Goal: Information Seeking & Learning: Learn about a topic

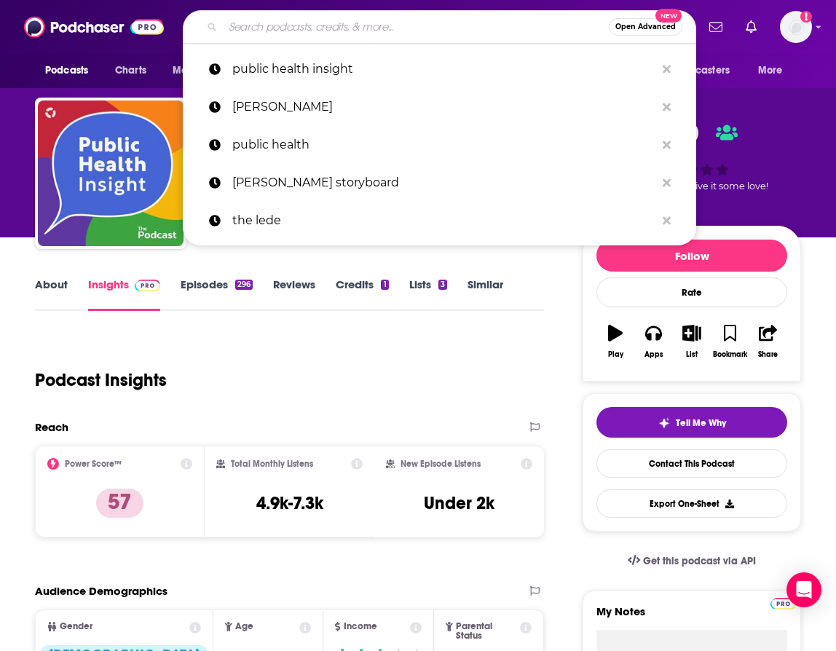
click at [286, 34] on input "Search podcasts, credits, & more..." at bounding box center [416, 26] width 386 height 23
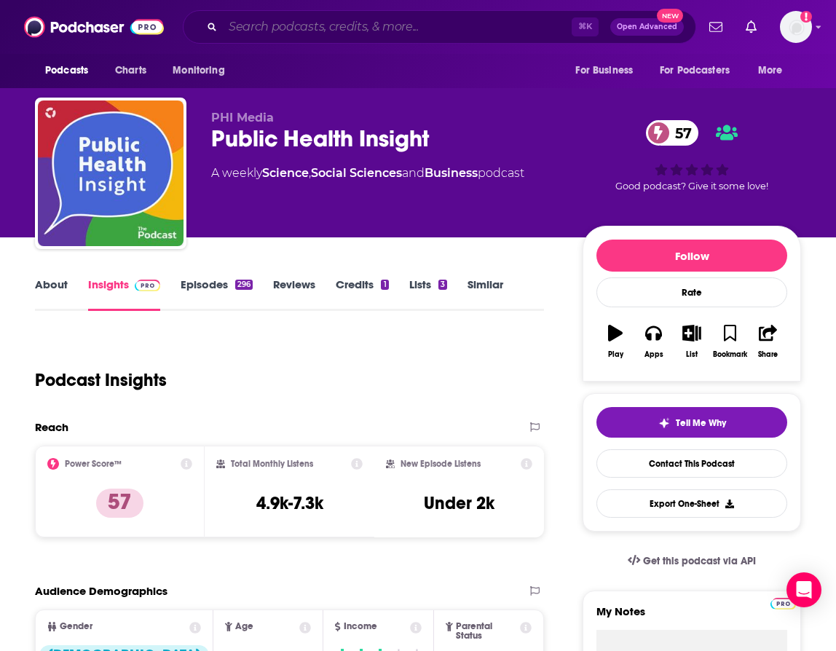
click at [396, 24] on input "Search podcasts, credits, & more..." at bounding box center [397, 26] width 349 height 23
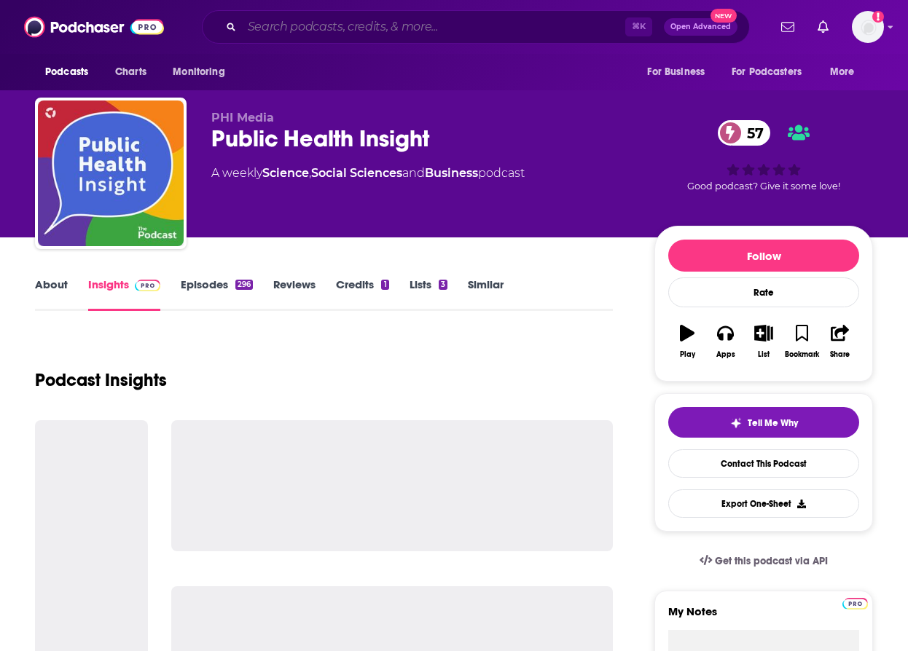
click at [372, 30] on input "Search podcasts, credits, & more..." at bounding box center [433, 26] width 383 height 23
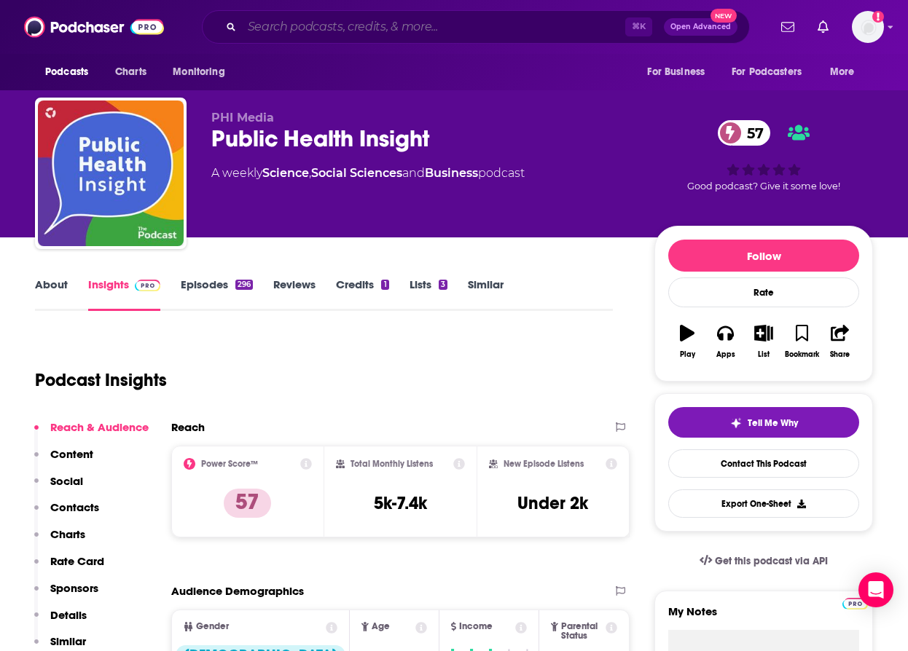
click at [390, 27] on input "Search podcasts, credits, & more..." at bounding box center [433, 26] width 383 height 23
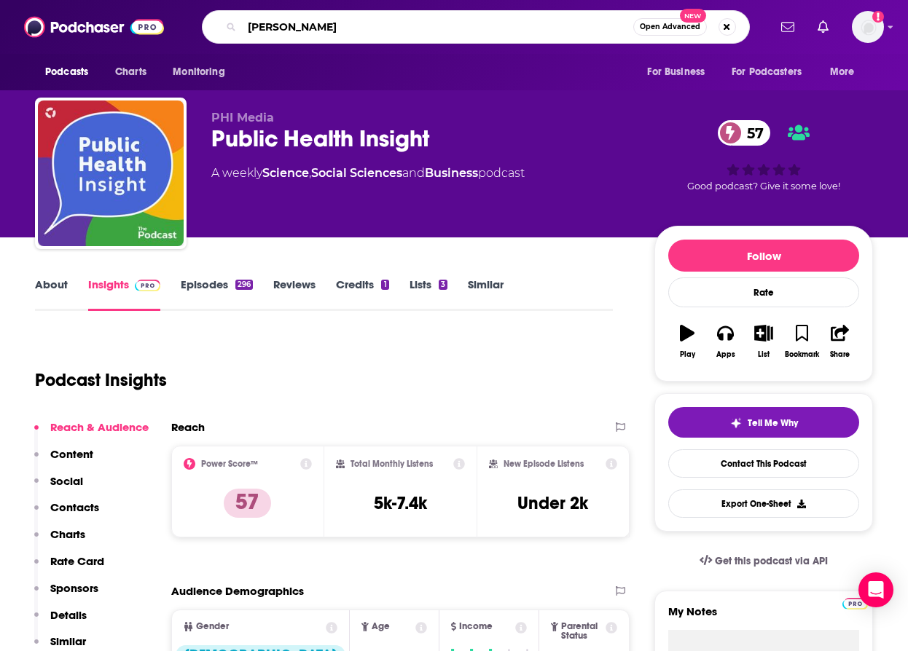
click at [454, 28] on input "[PERSON_NAME]" at bounding box center [437, 26] width 391 height 23
paste input "[PERSON_NAME]"
type input "[PERSON_NAME]"
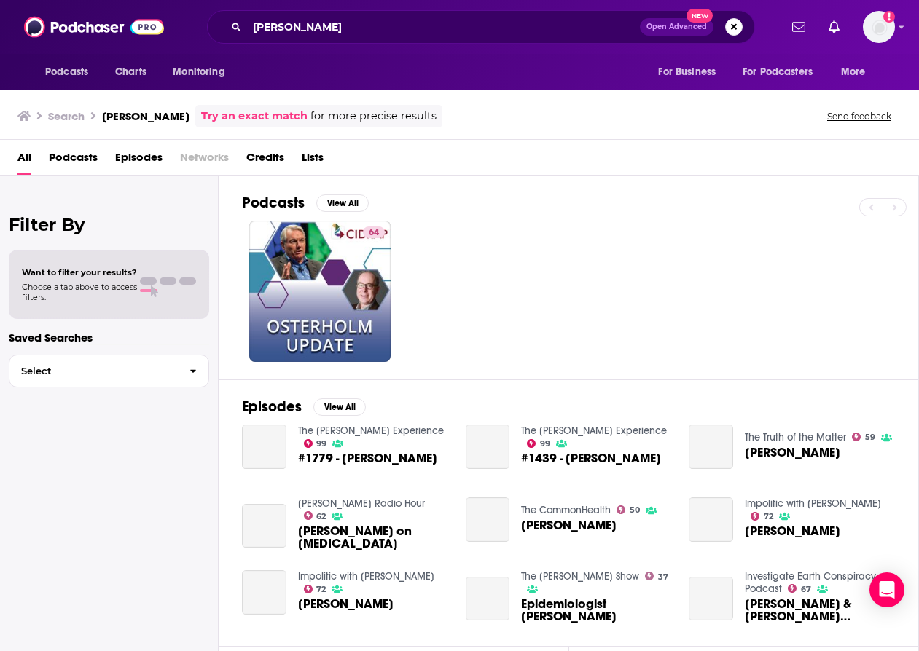
click at [149, 163] on span "Episodes" at bounding box center [138, 161] width 47 height 30
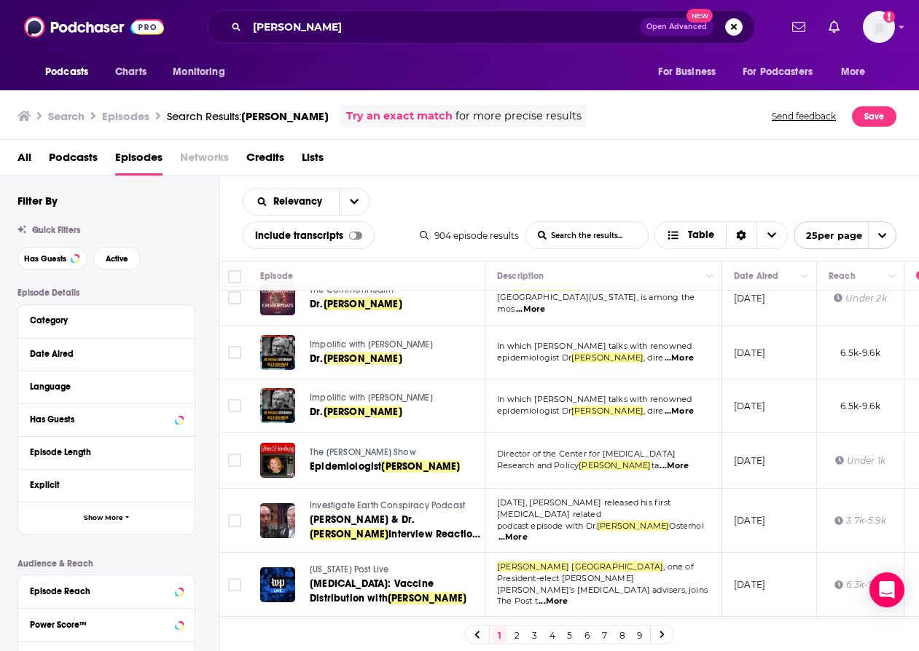
scroll to position [259, 0]
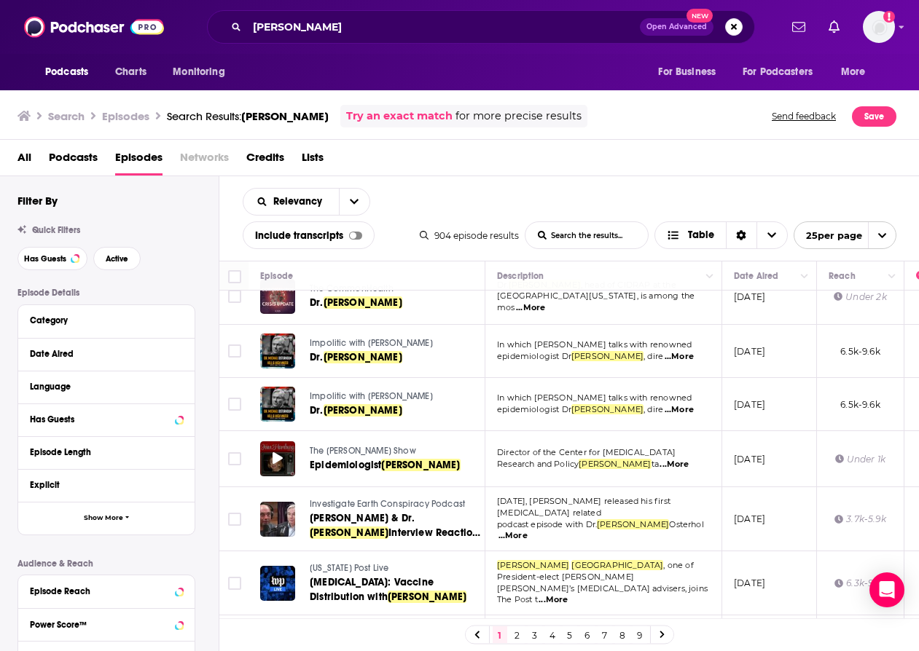
click at [289, 444] on div at bounding box center [277, 459] width 35 height 35
click at [357, 445] on link "The [PERSON_NAME] Show" at bounding box center [396, 451] width 173 height 13
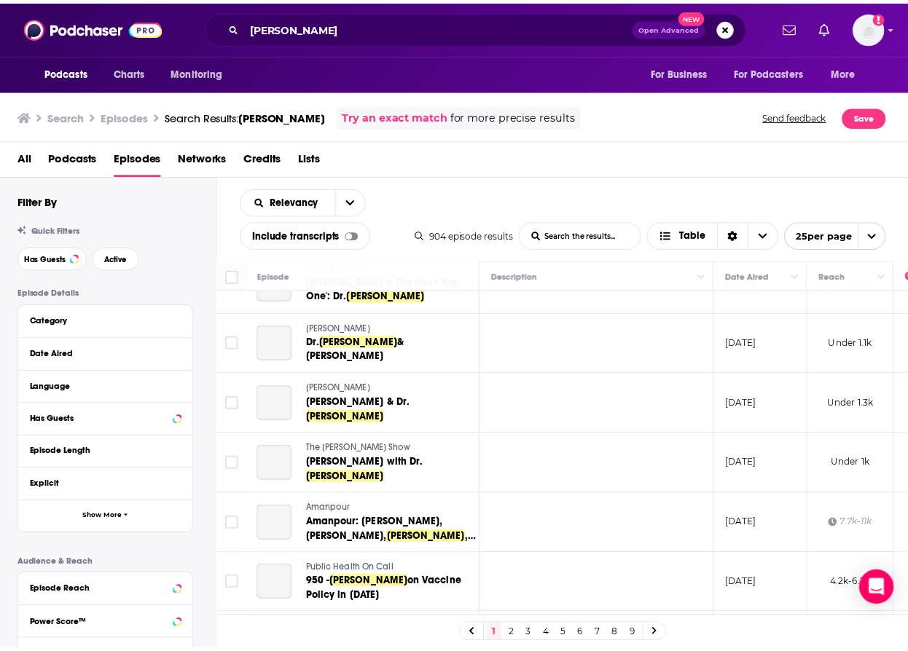
scroll to position [628, 0]
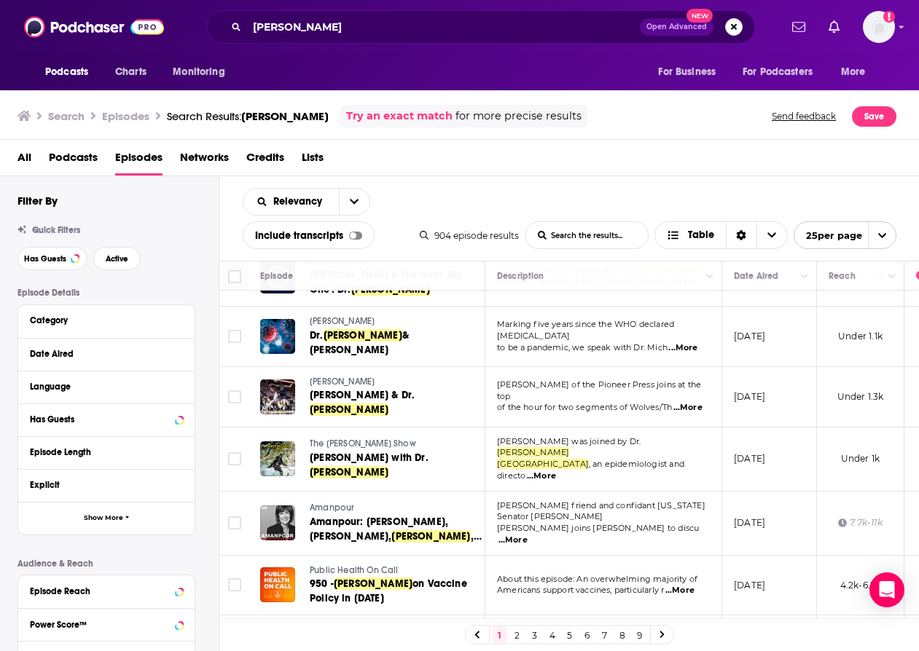
click at [316, 503] on span "Amanpour" at bounding box center [332, 508] width 44 height 10
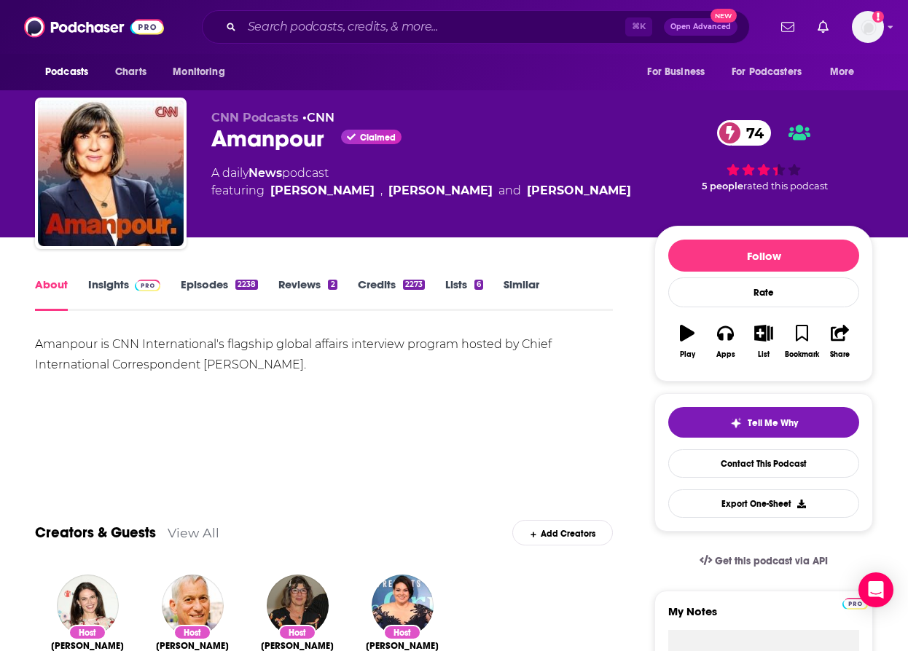
click at [112, 288] on link "Insights" at bounding box center [124, 295] width 72 height 34
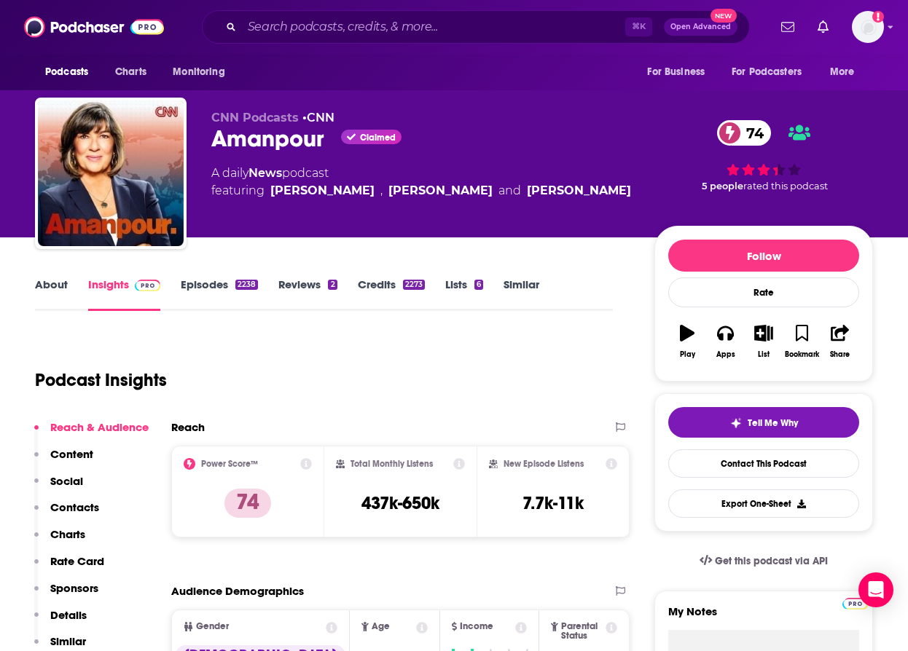
scroll to position [195, 0]
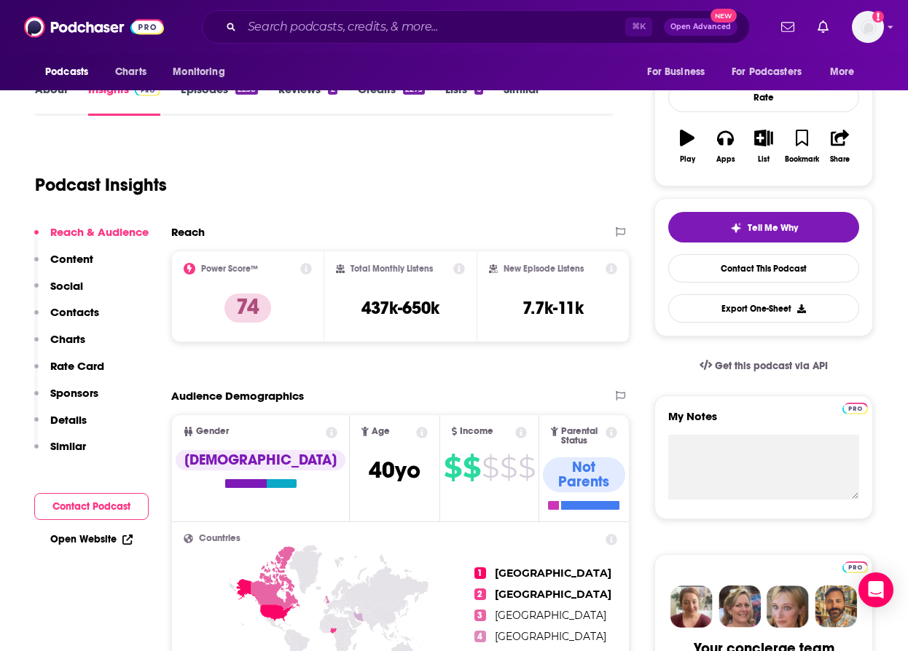
click at [79, 316] on p "Contacts" at bounding box center [74, 312] width 49 height 14
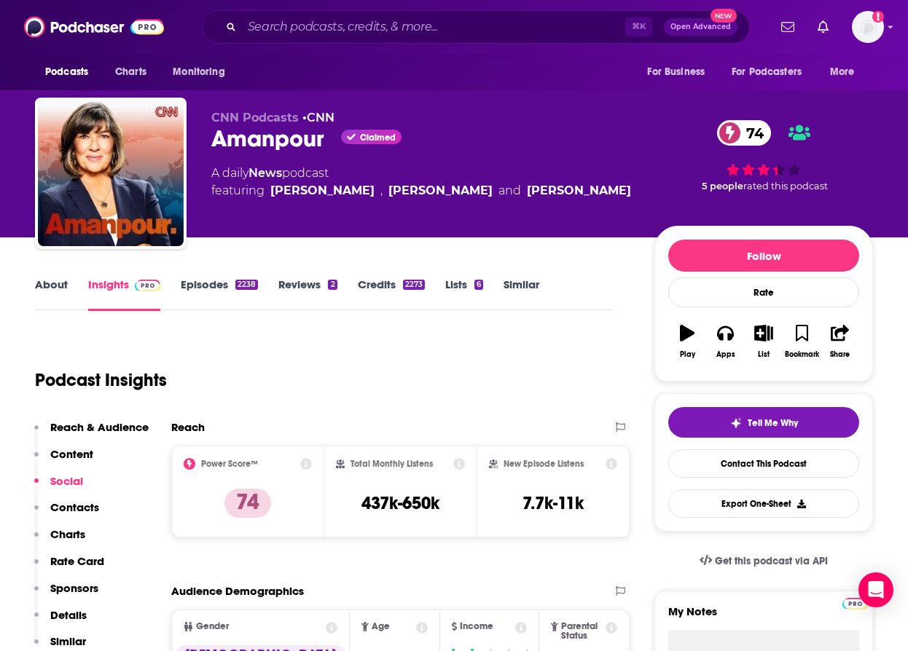
scroll to position [0, 0]
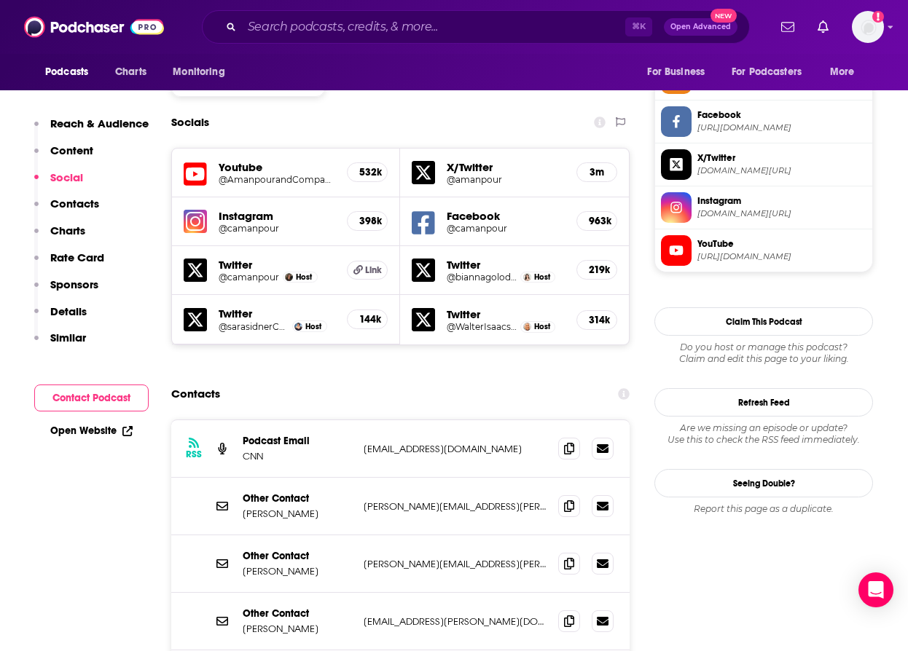
click at [79, 202] on p "Contacts" at bounding box center [74, 204] width 49 height 14
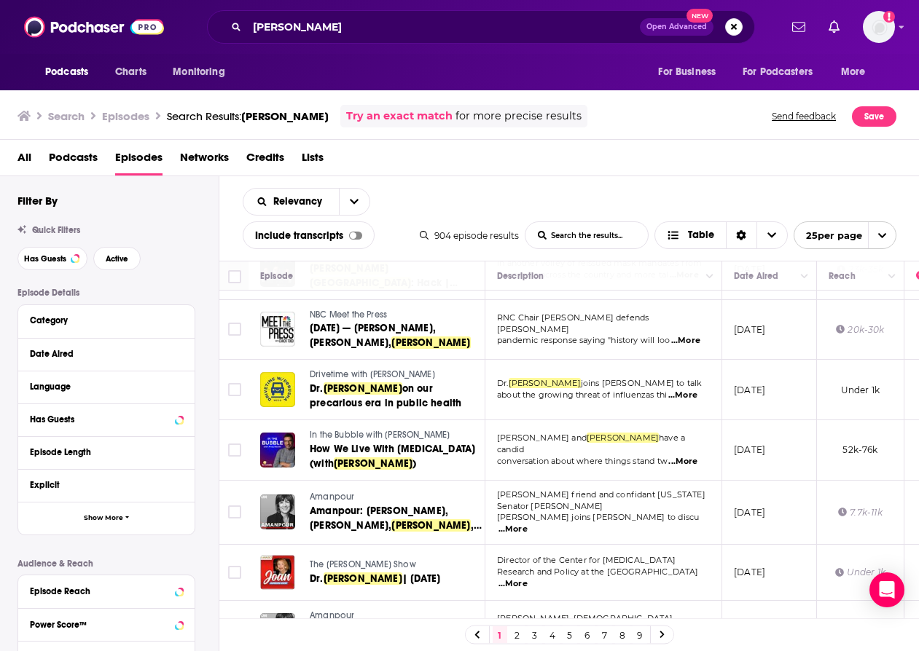
click at [513, 632] on link "2" at bounding box center [517, 635] width 15 height 17
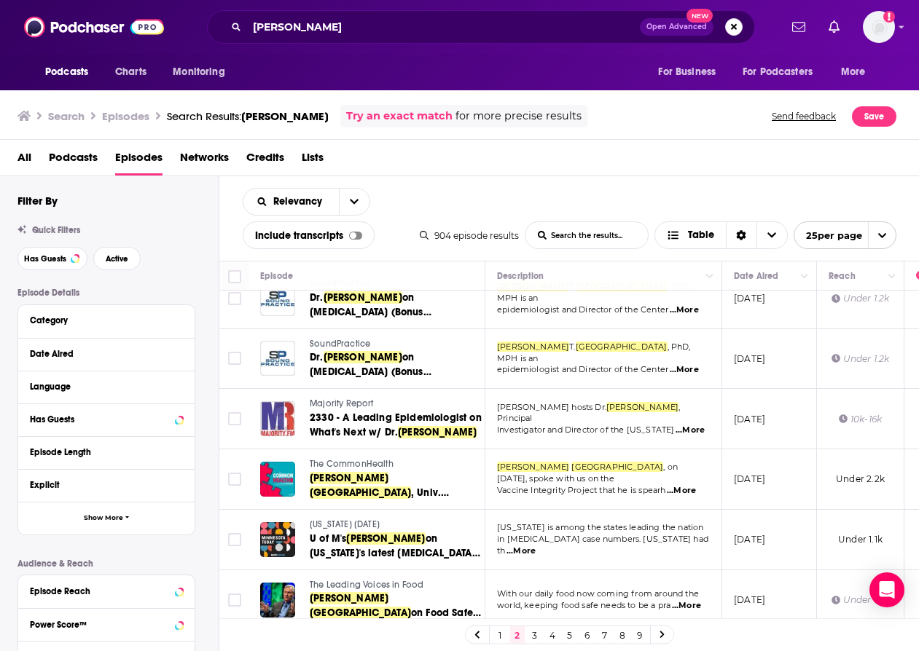
scroll to position [1153, 0]
click at [534, 633] on link "3" at bounding box center [534, 635] width 15 height 17
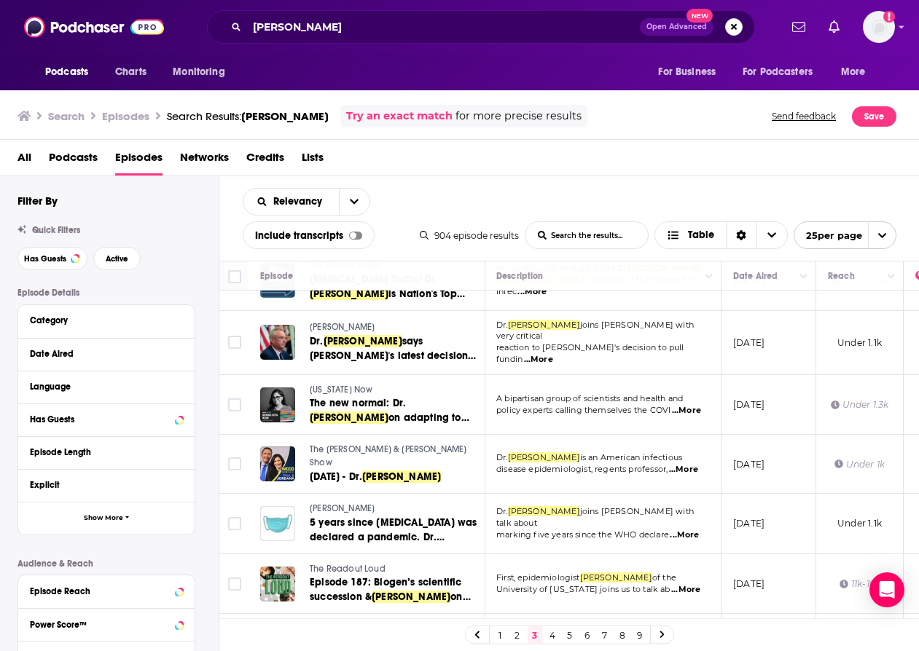
click at [549, 635] on link "4" at bounding box center [552, 635] width 15 height 17
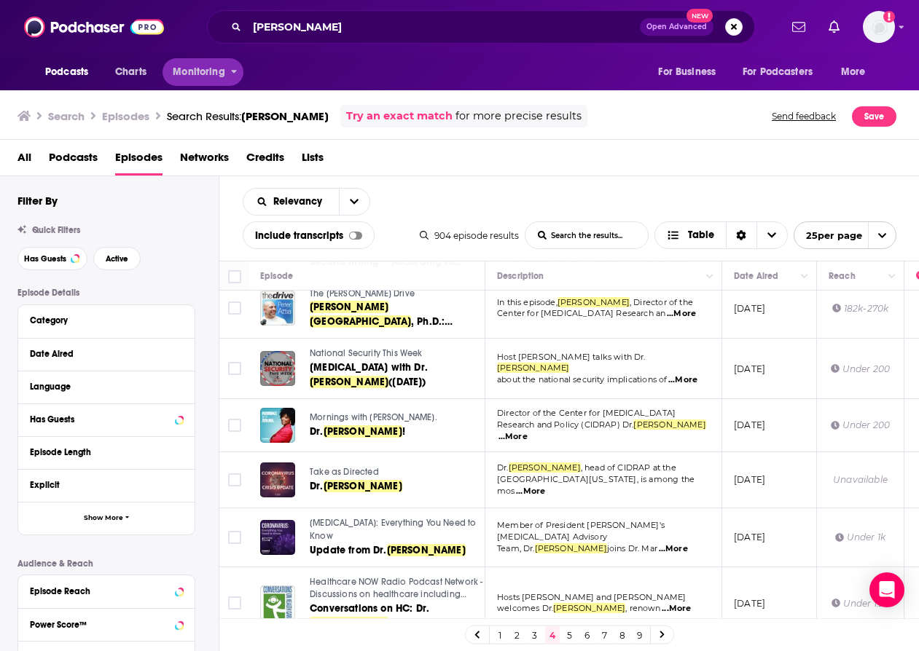
click at [210, 73] on span "Monitoring" at bounding box center [199, 72] width 52 height 20
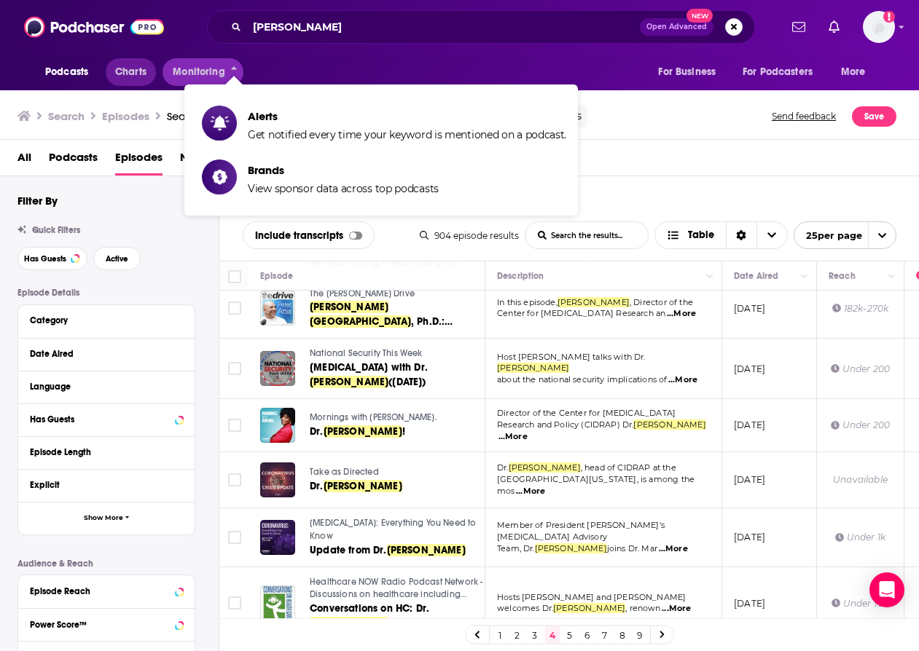
click at [134, 72] on span "Charts" at bounding box center [130, 72] width 31 height 20
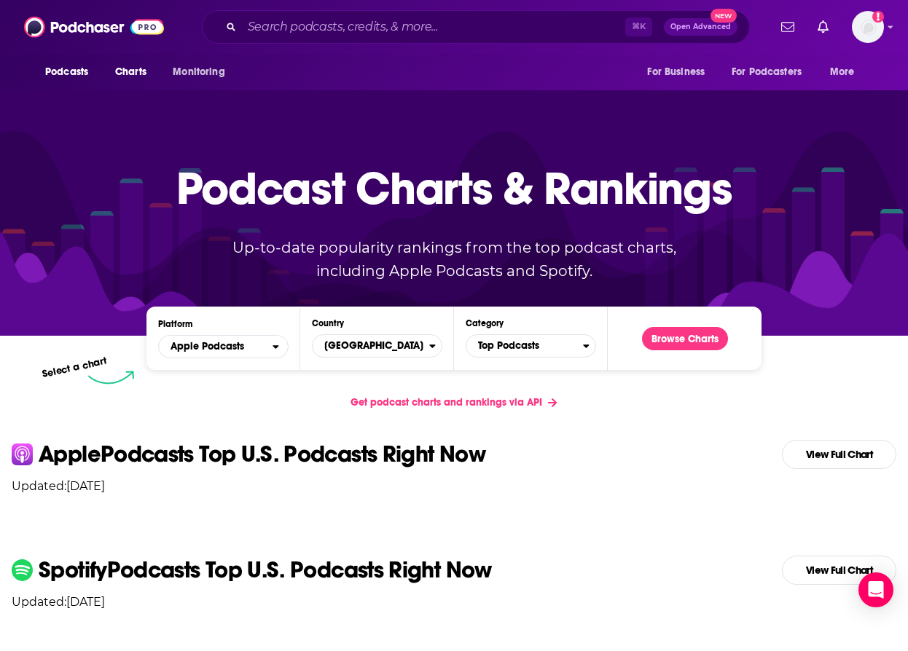
click at [75, 82] on span "Podcasts" at bounding box center [66, 72] width 43 height 20
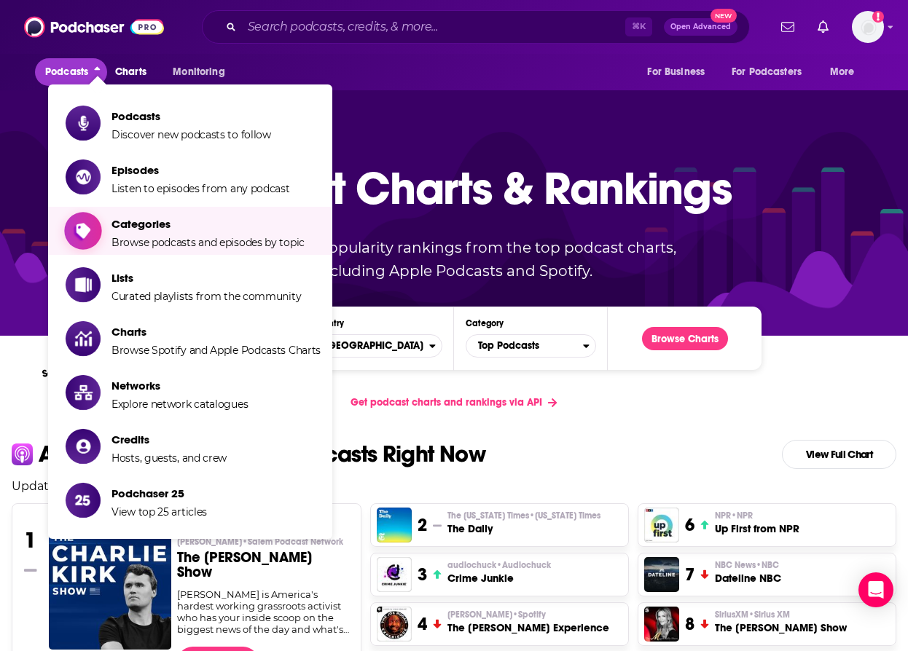
click at [157, 232] on span "Categories Browse podcasts and episodes by topic" at bounding box center [207, 231] width 193 height 36
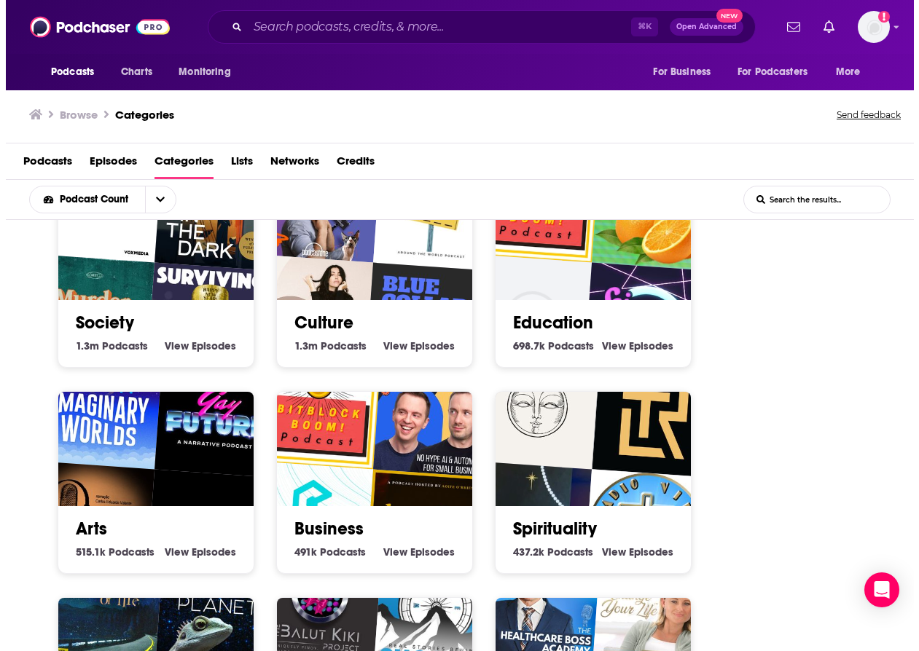
scroll to position [55, 0]
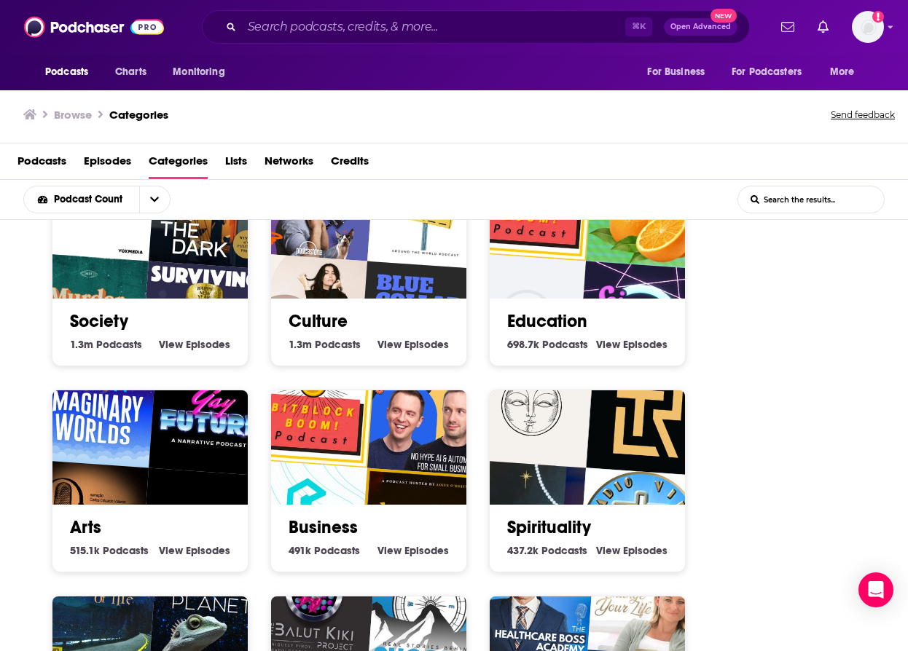
click at [619, 306] on div "Education 698.7k Education Podcasts View Education Episodes" at bounding box center [587, 326] width 172 height 55
click at [568, 323] on link "Education" at bounding box center [547, 321] width 80 height 22
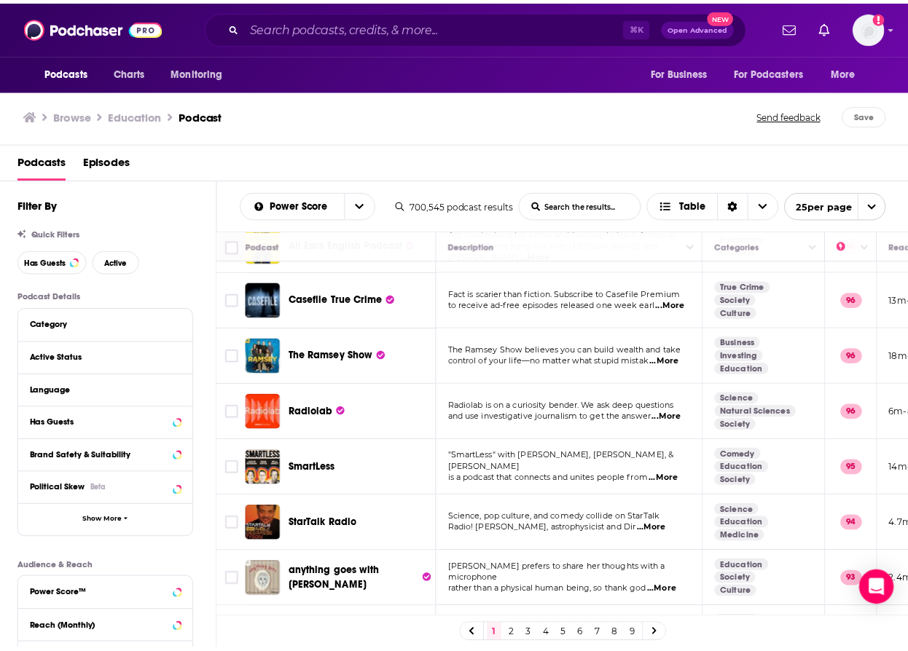
scroll to position [283, 0]
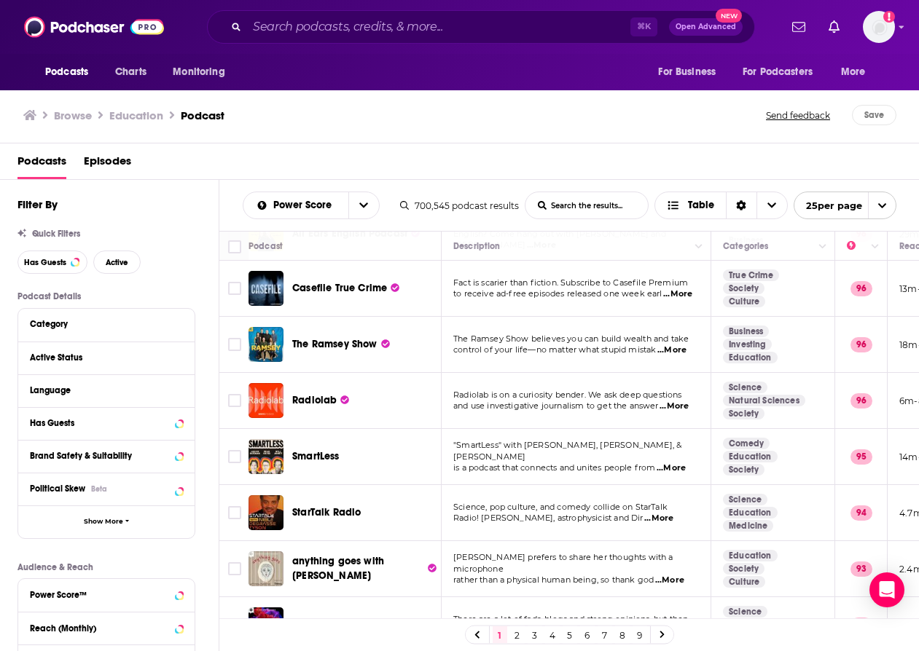
click at [320, 391] on div "Podcasts Charts Monitoring ⌘ K Open Advanced New For Business For Podcasters Mo…" at bounding box center [459, 325] width 919 height 651
click at [308, 394] on span "Radiolab" at bounding box center [314, 400] width 44 height 12
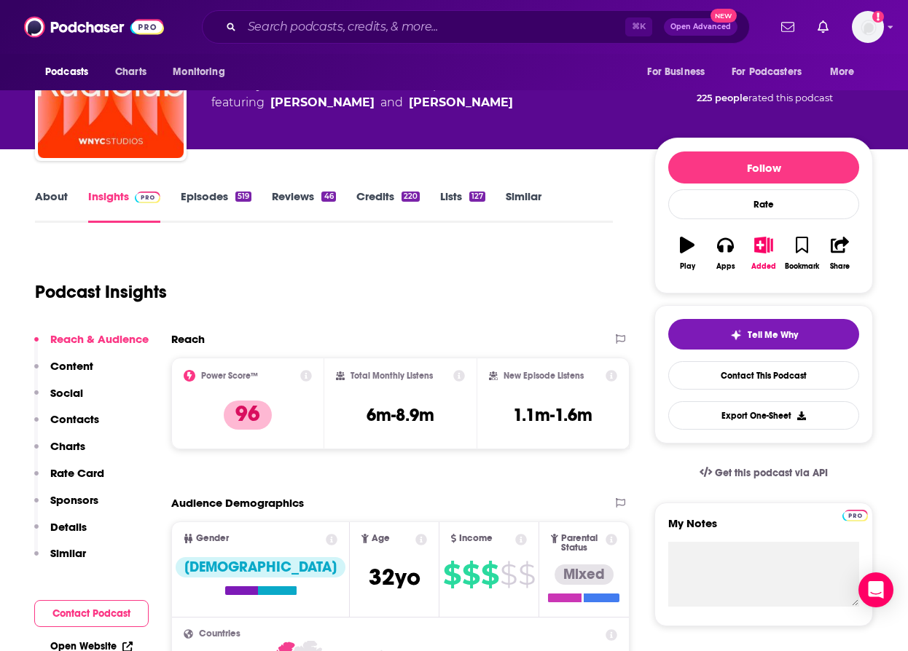
scroll to position [120, 0]
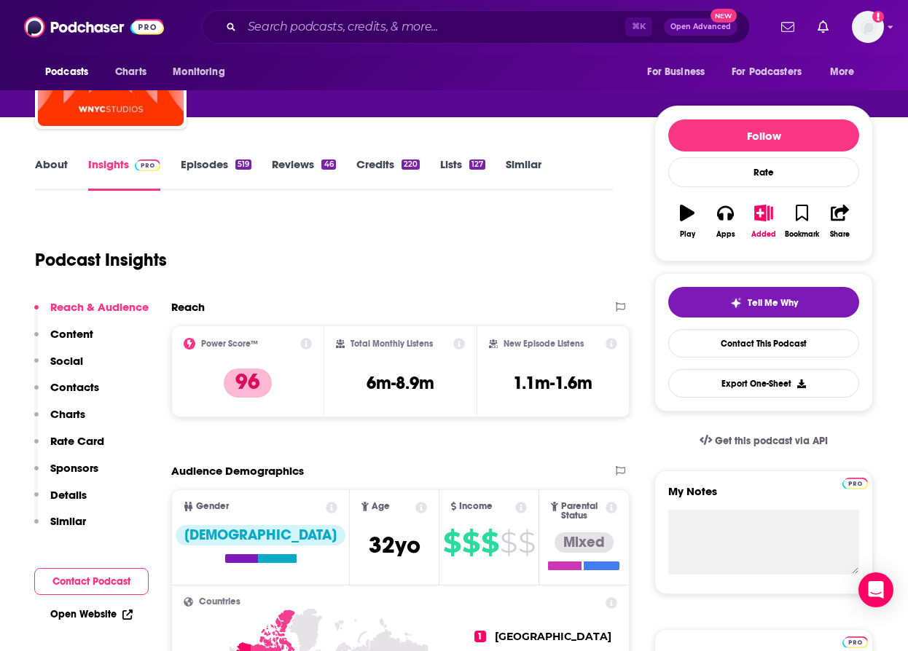
click at [205, 169] on link "Episodes 519" at bounding box center [216, 174] width 71 height 34
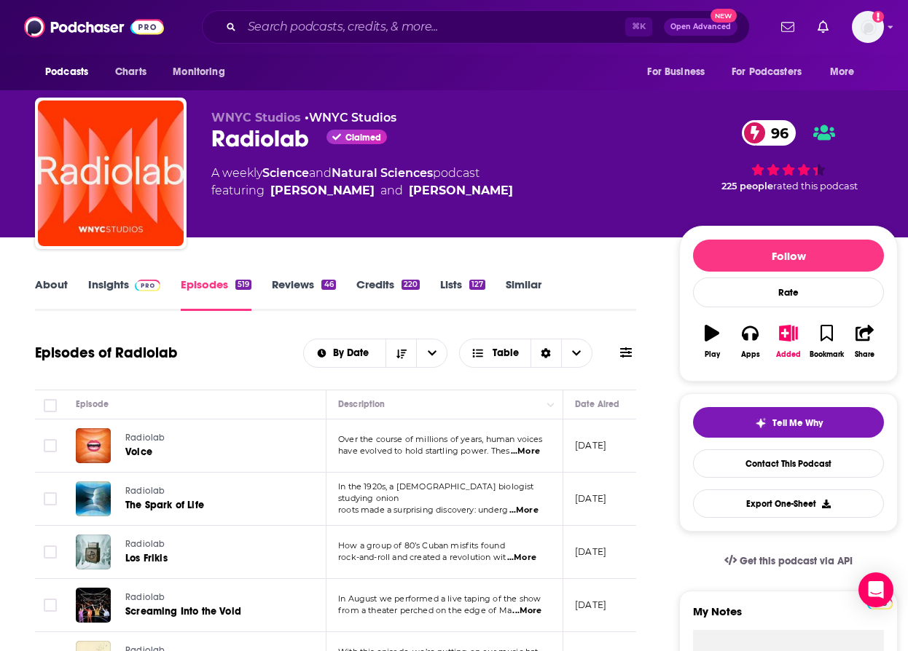
click at [530, 454] on span "...More" at bounding box center [525, 452] width 29 height 12
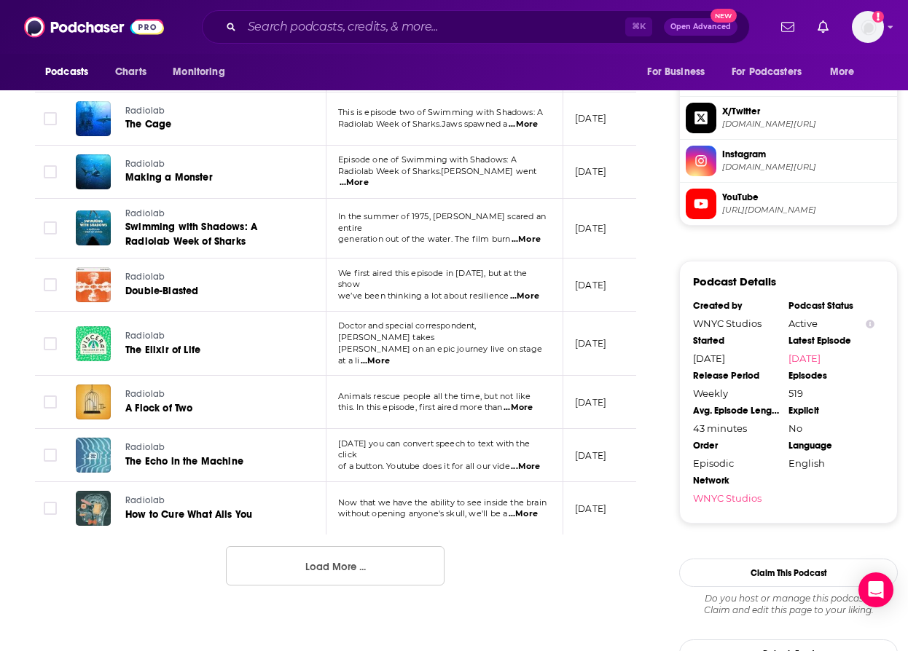
scroll to position [1271, 0]
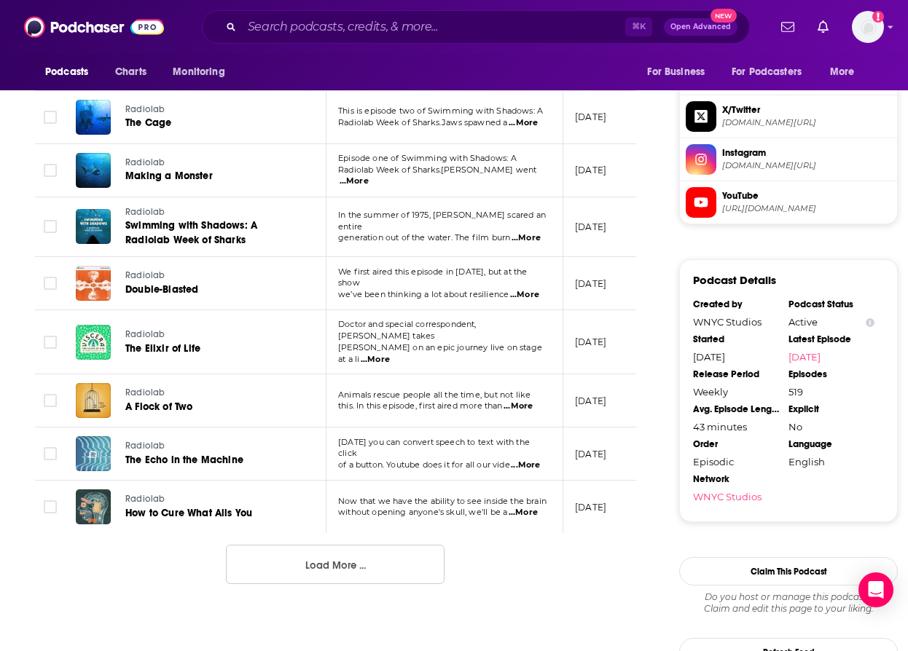
click at [408, 545] on button "Load More ..." at bounding box center [335, 564] width 219 height 39
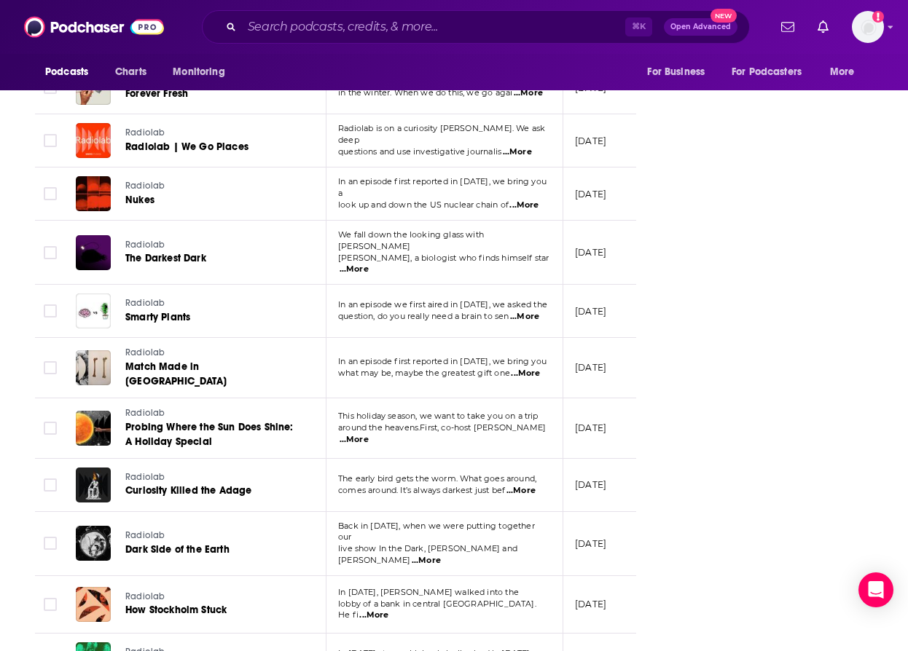
scroll to position [2497, 0]
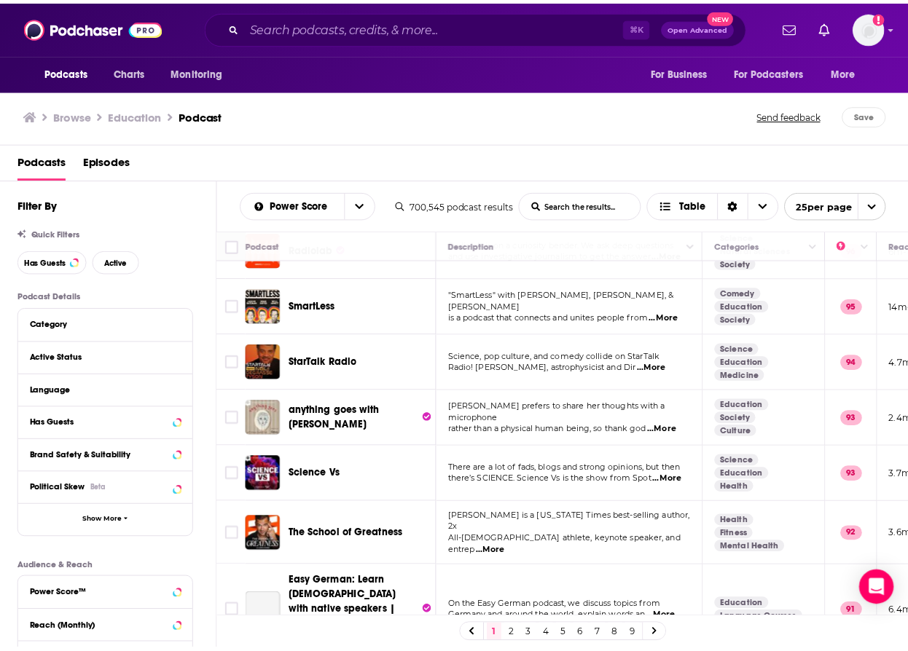
scroll to position [441, 0]
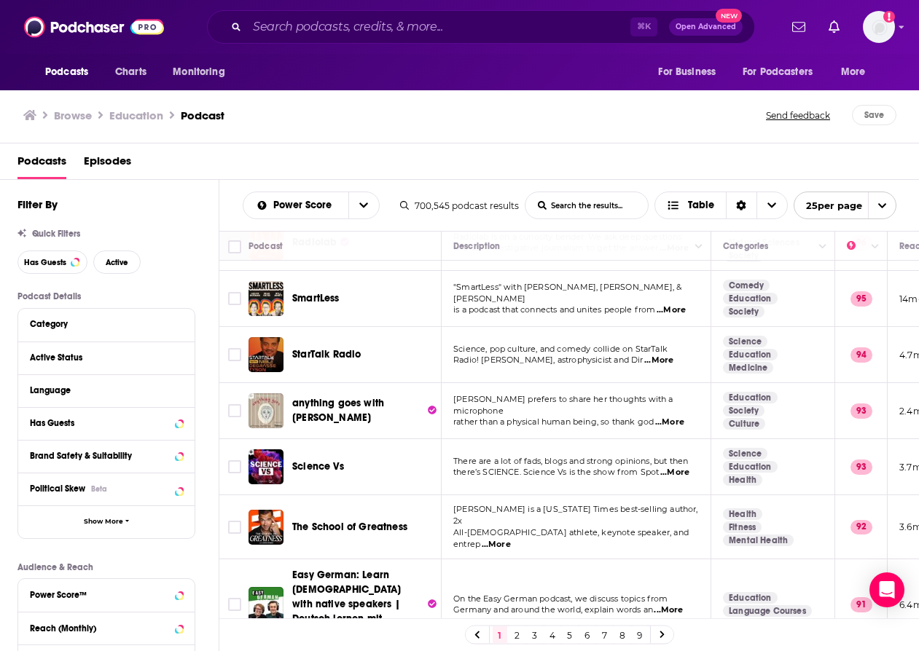
click at [308, 458] on div "Podcasts Charts Monitoring ⌘ K Open Advanced New For Business For Podcasters Mo…" at bounding box center [459, 325] width 919 height 651
click at [282, 456] on img "Science Vs" at bounding box center [265, 467] width 35 height 35
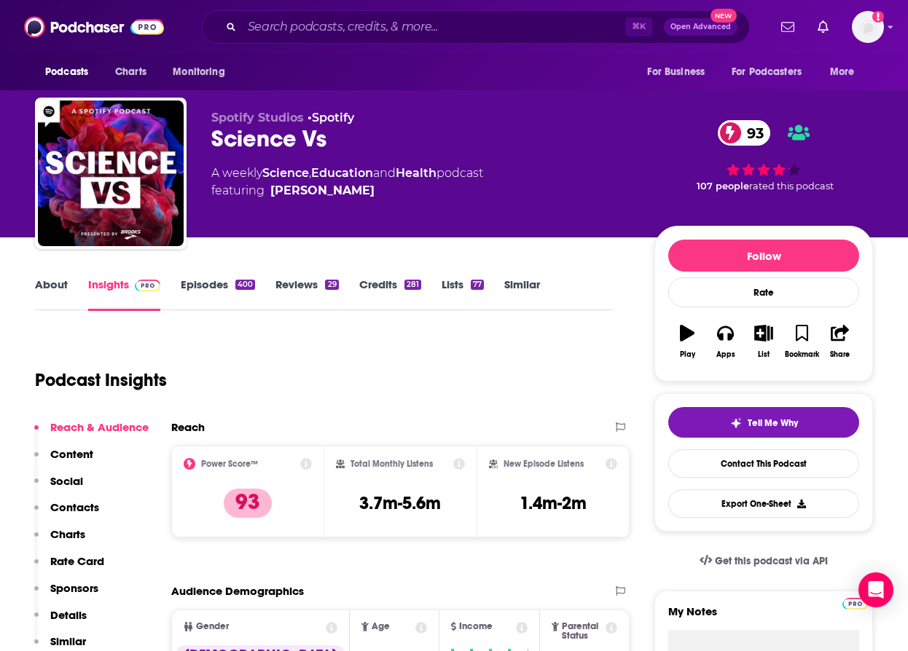
drag, startPoint x: 366, startPoint y: 200, endPoint x: 278, endPoint y: 194, distance: 88.4
click at [278, 194] on div "Spotify Studios • Spotify Science Vs 93 A weekly Science , Education and Health…" at bounding box center [421, 169] width 420 height 117
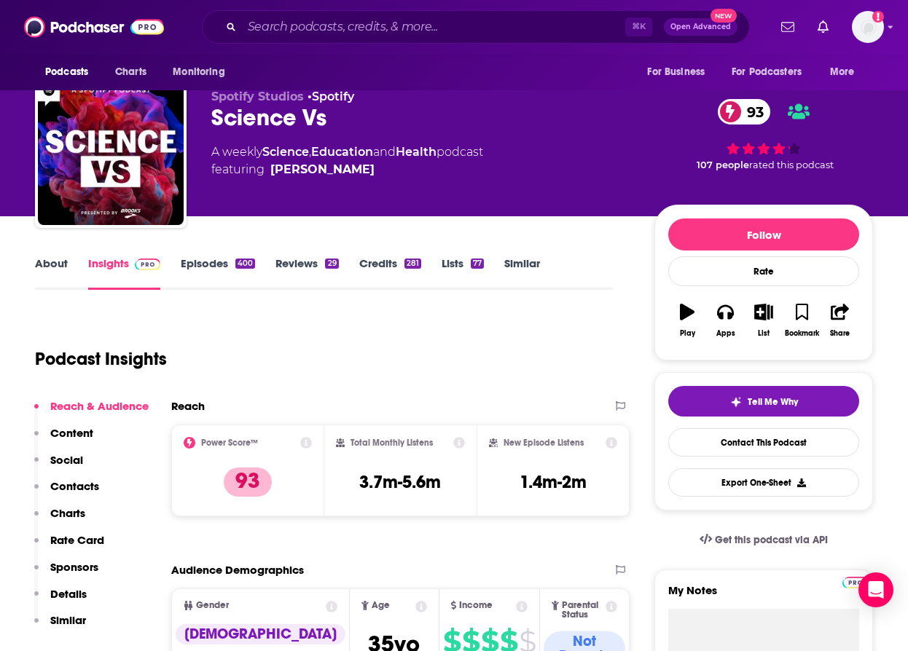
click at [83, 482] on p "Contacts" at bounding box center [74, 486] width 49 height 14
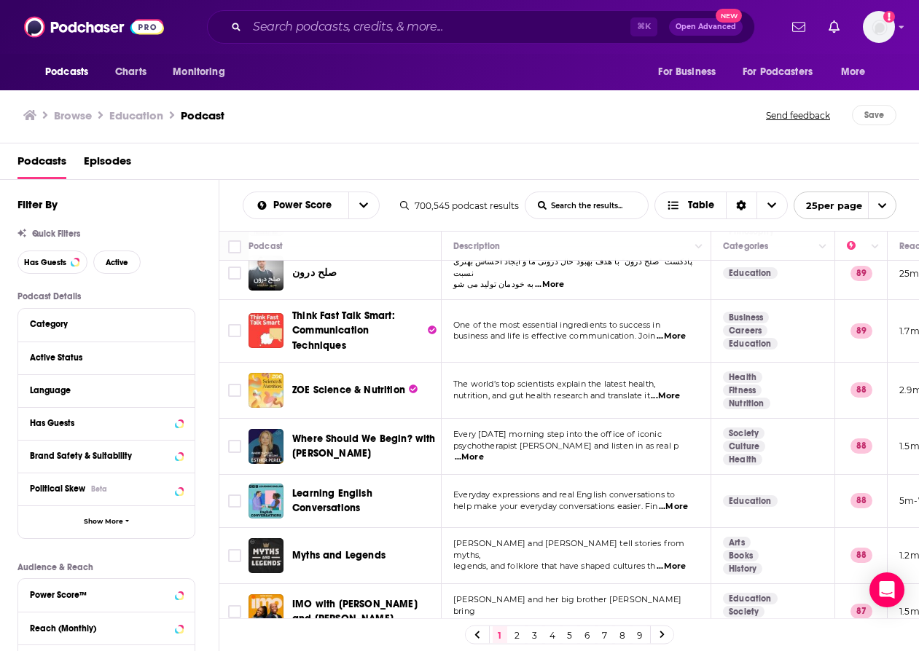
scroll to position [1068, 0]
click at [511, 636] on link "2" at bounding box center [517, 635] width 15 height 17
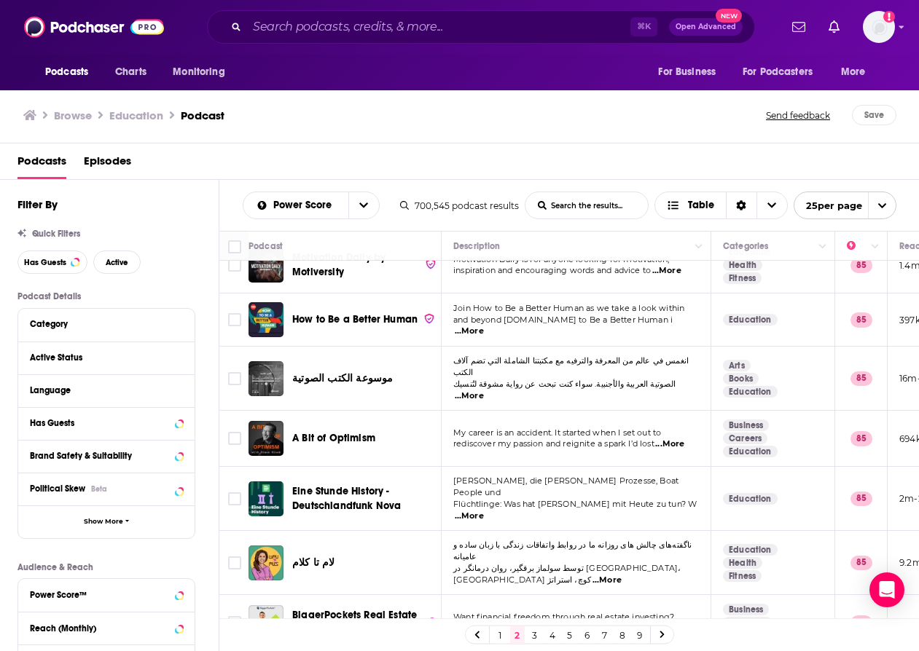
click at [531, 633] on link "3" at bounding box center [534, 635] width 15 height 17
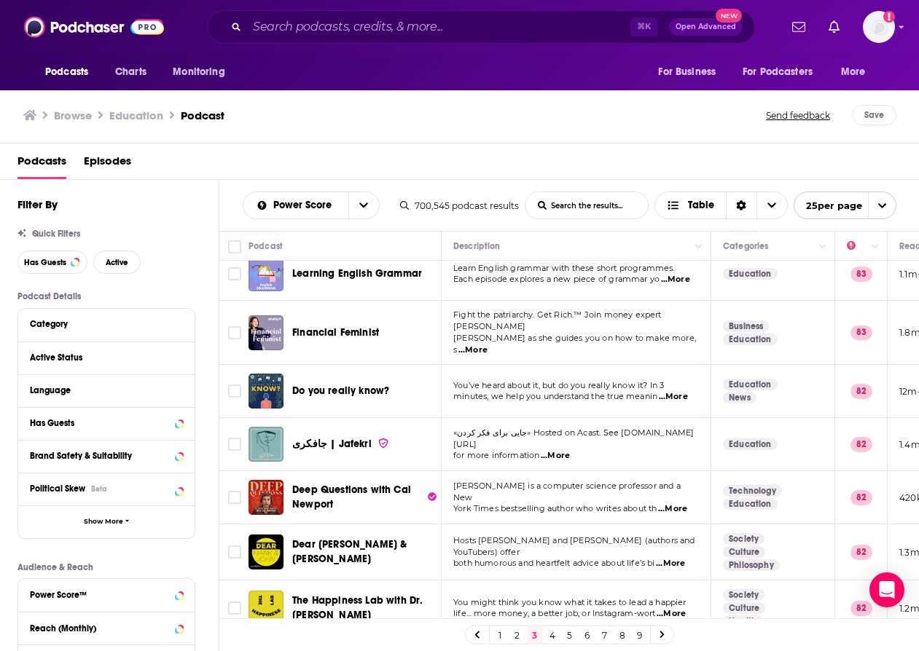
scroll to position [1021, 0]
click at [552, 632] on link "4" at bounding box center [552, 635] width 15 height 17
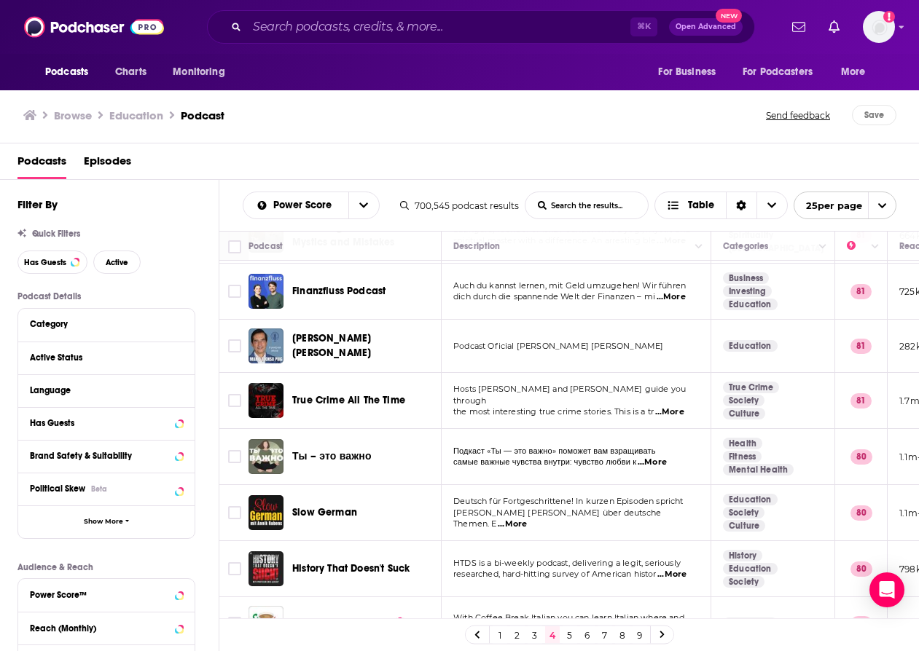
click at [565, 635] on link "5" at bounding box center [569, 635] width 15 height 17
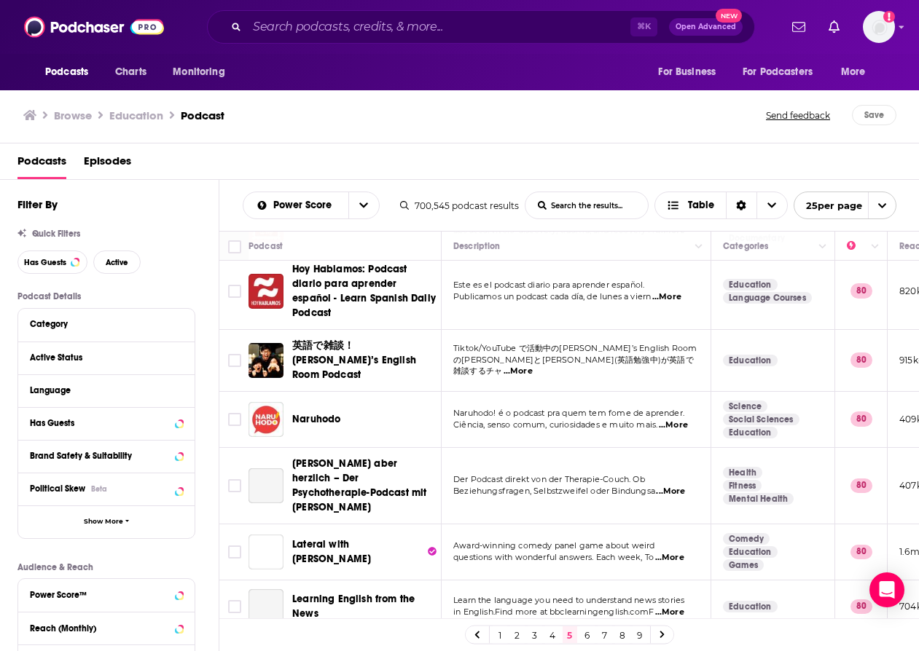
scroll to position [496, 0]
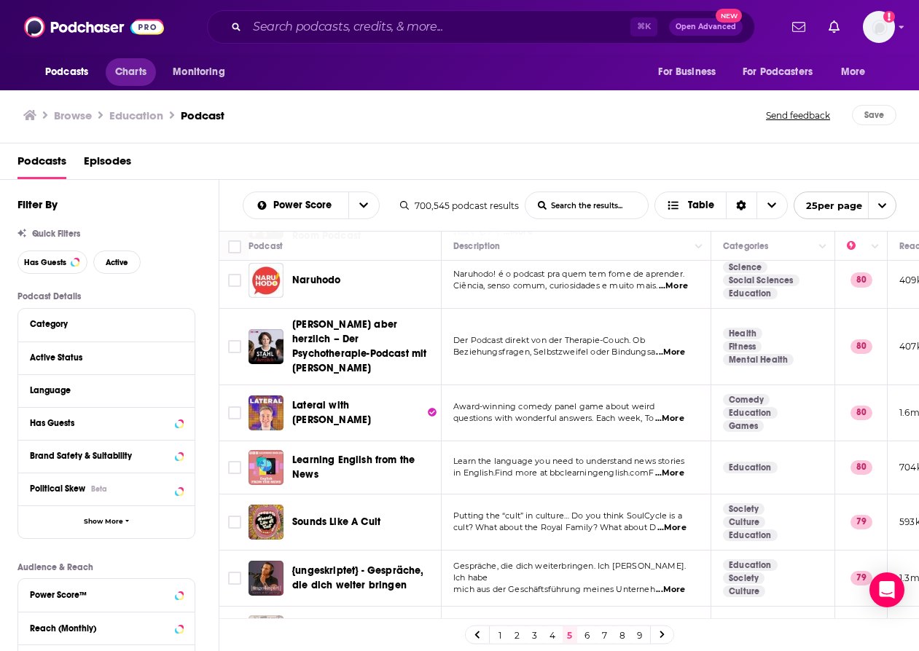
click at [128, 73] on span "Charts" at bounding box center [130, 72] width 31 height 20
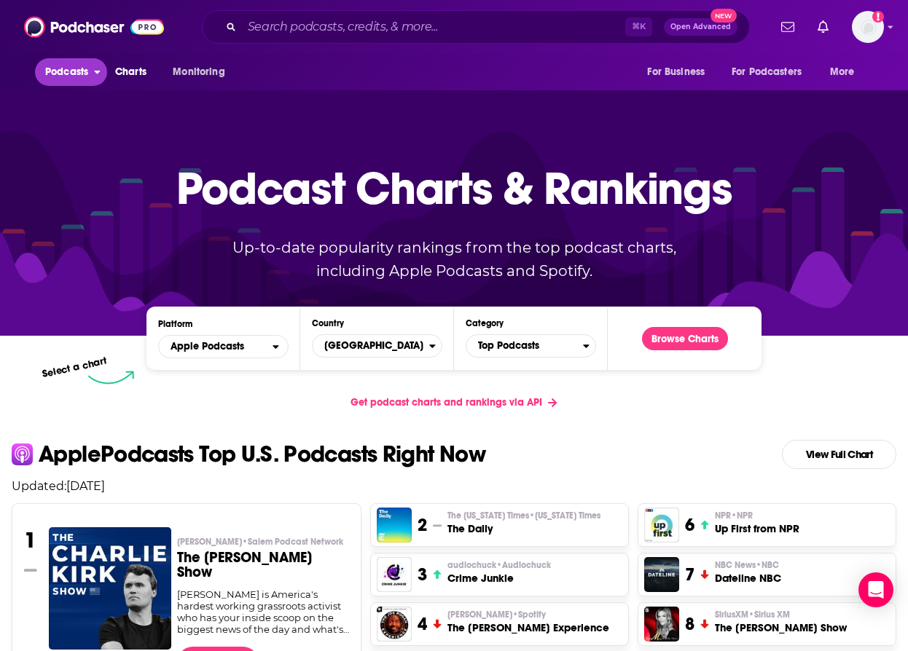
click at [58, 78] on span "Podcasts" at bounding box center [66, 72] width 43 height 20
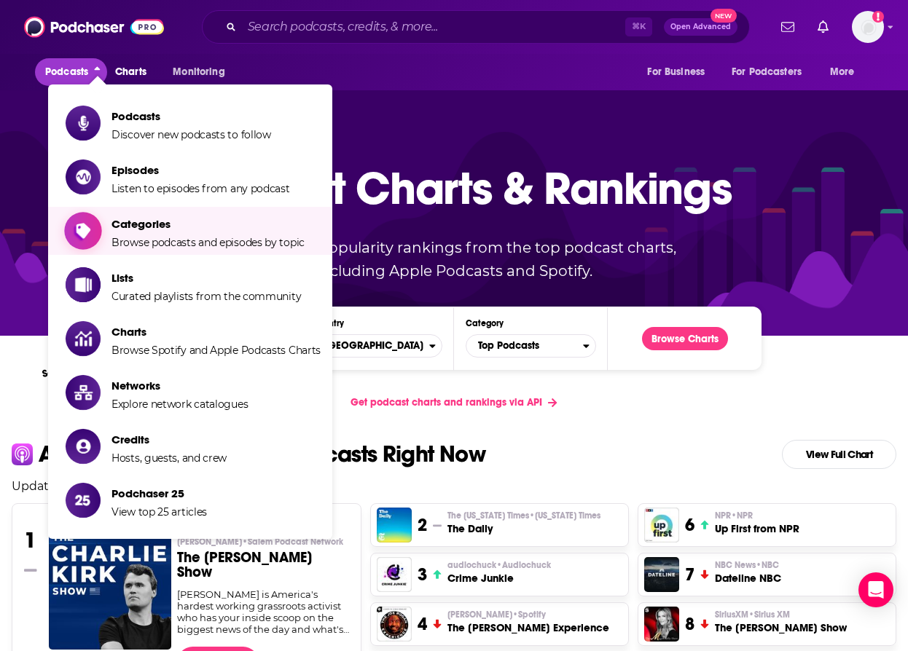
click at [153, 231] on span "Categories Browse podcasts and episodes by topic" at bounding box center [207, 231] width 193 height 36
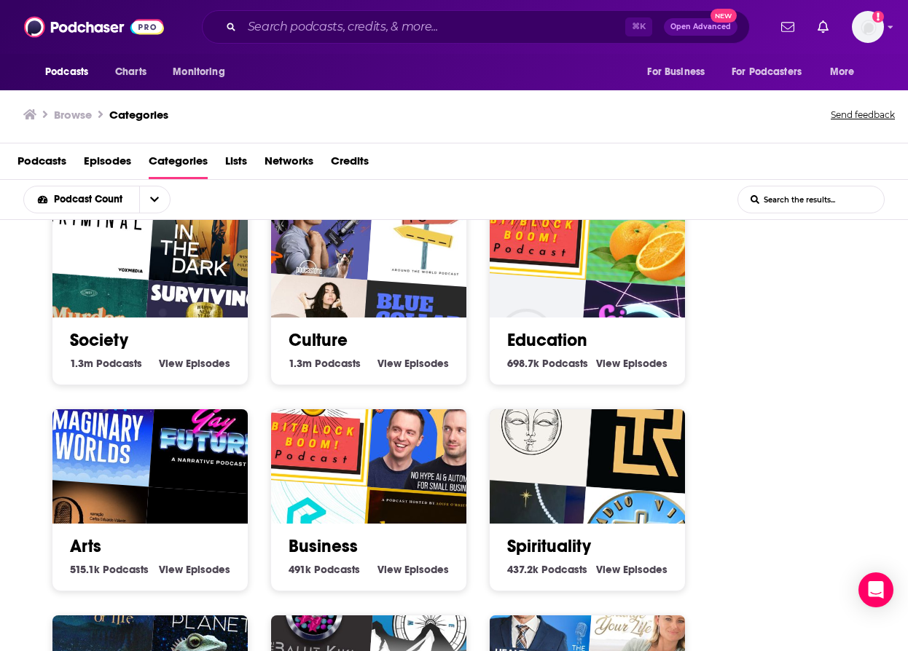
scroll to position [52, 0]
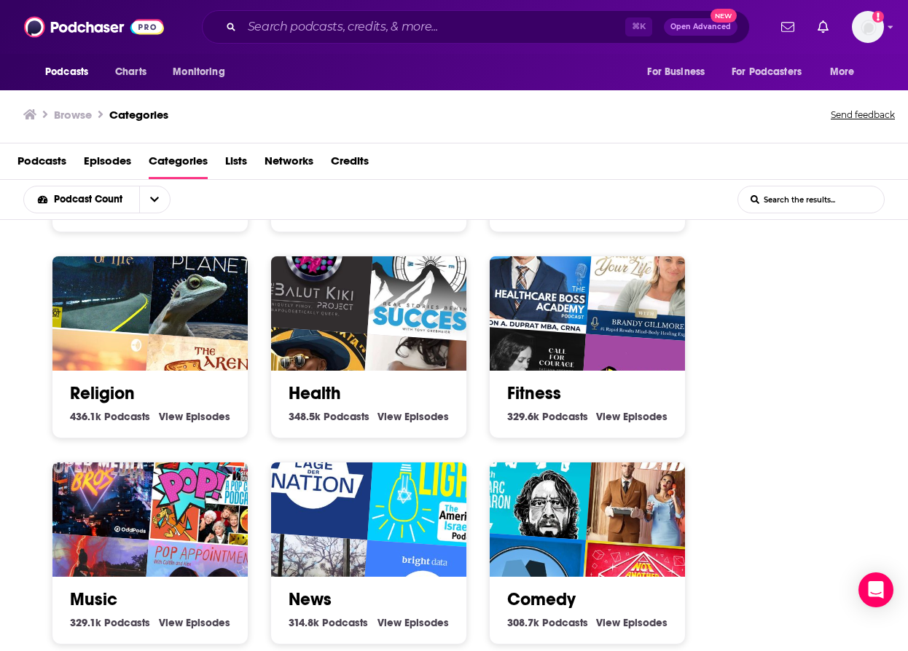
click at [324, 395] on link "Health" at bounding box center [315, 394] width 52 height 22
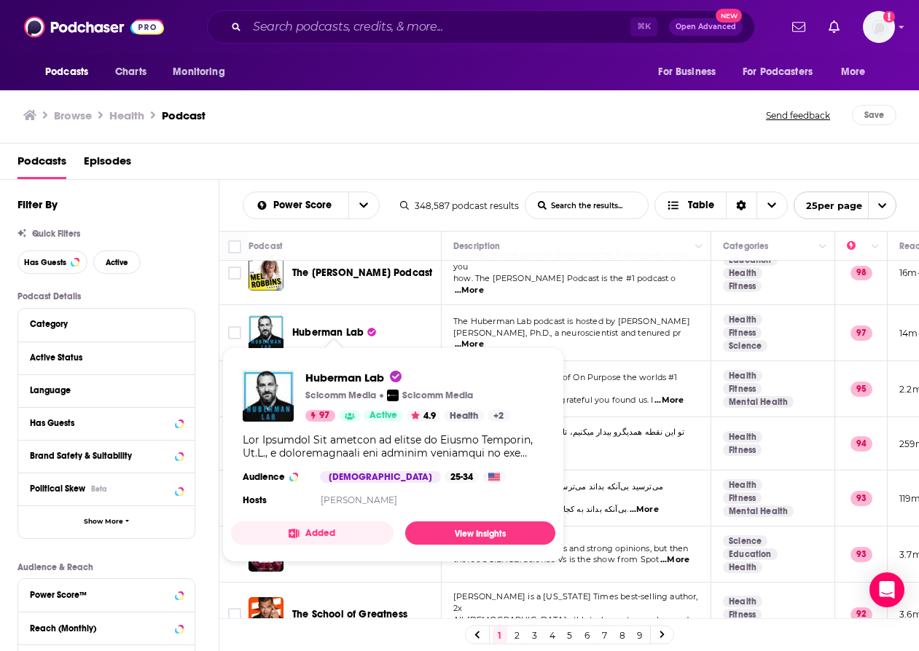
click at [310, 326] on span "Huberman Lab" at bounding box center [327, 332] width 71 height 12
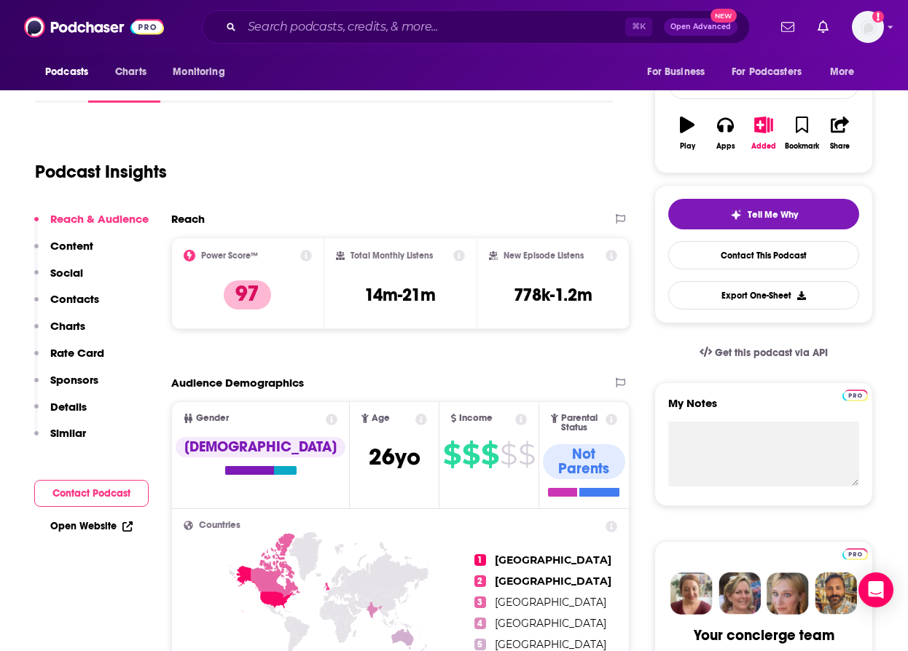
scroll to position [64, 0]
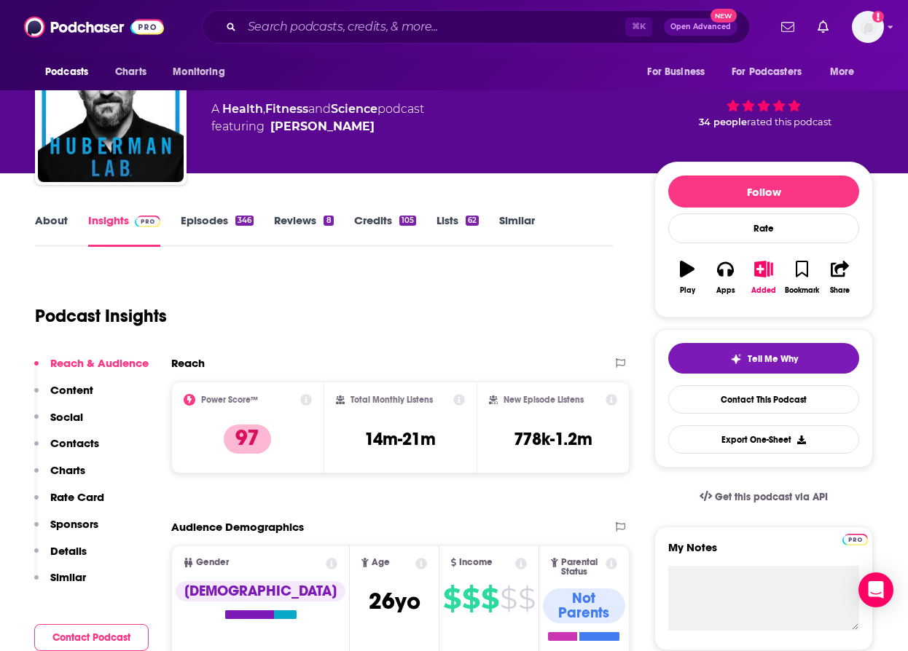
click at [207, 228] on link "Episodes 346" at bounding box center [217, 230] width 73 height 34
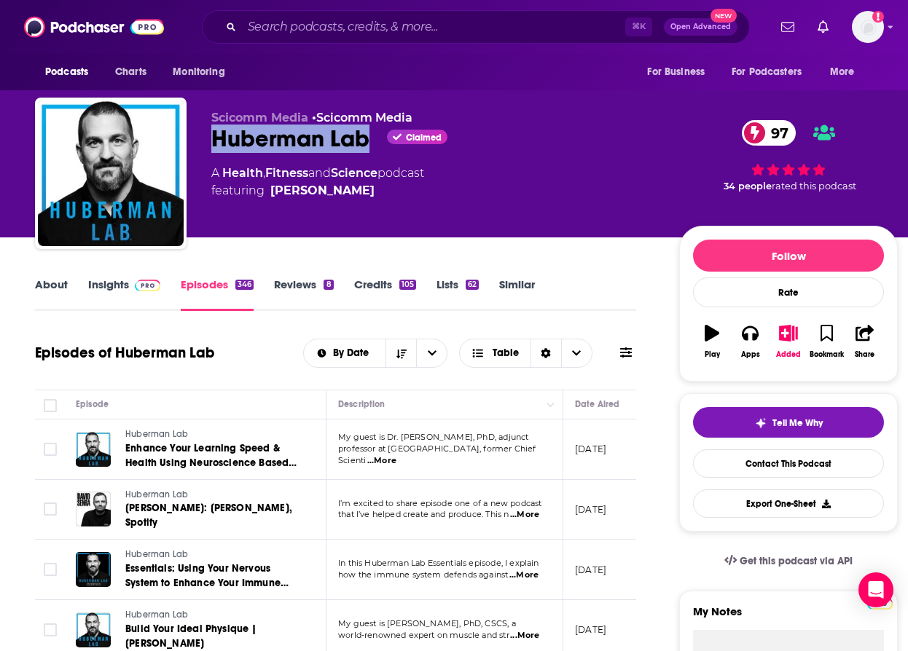
drag, startPoint x: 210, startPoint y: 146, endPoint x: 369, endPoint y: 144, distance: 159.6
click at [369, 144] on div "Scicomm Media • Scicomm Media Huberman Lab Claimed 97 A Health , Fitness and Sc…" at bounding box center [466, 176] width 863 height 157
copy h2 "Huberman Lab"
click at [100, 284] on link "Insights" at bounding box center [124, 295] width 72 height 34
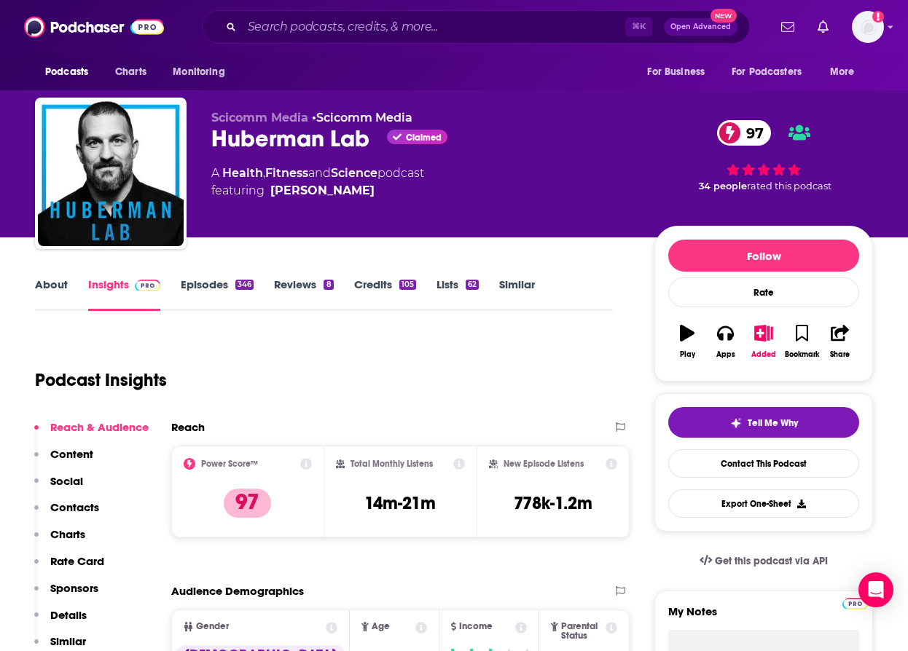
click at [75, 514] on p "Contacts" at bounding box center [74, 508] width 49 height 14
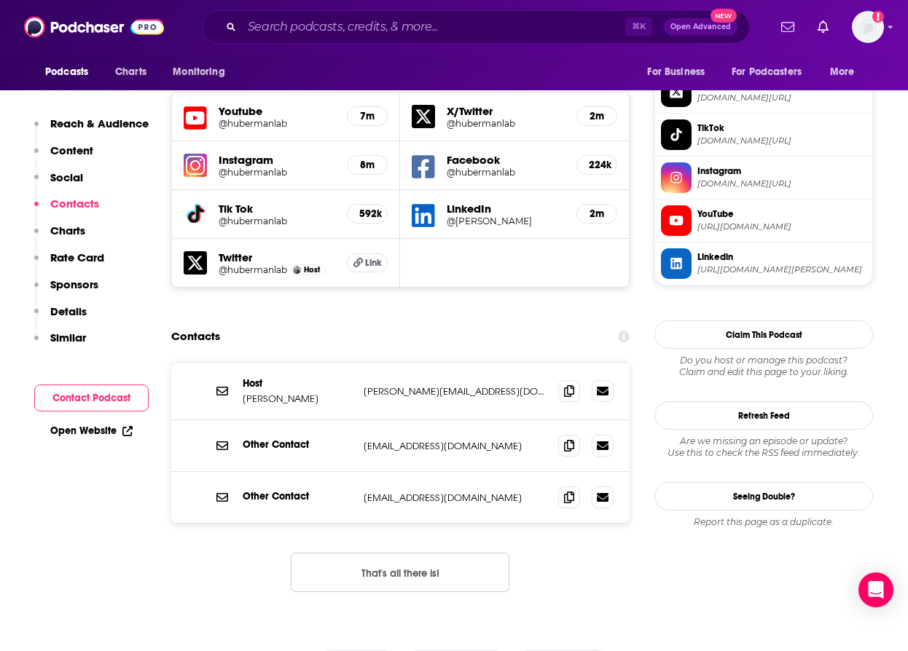
scroll to position [1284, 0]
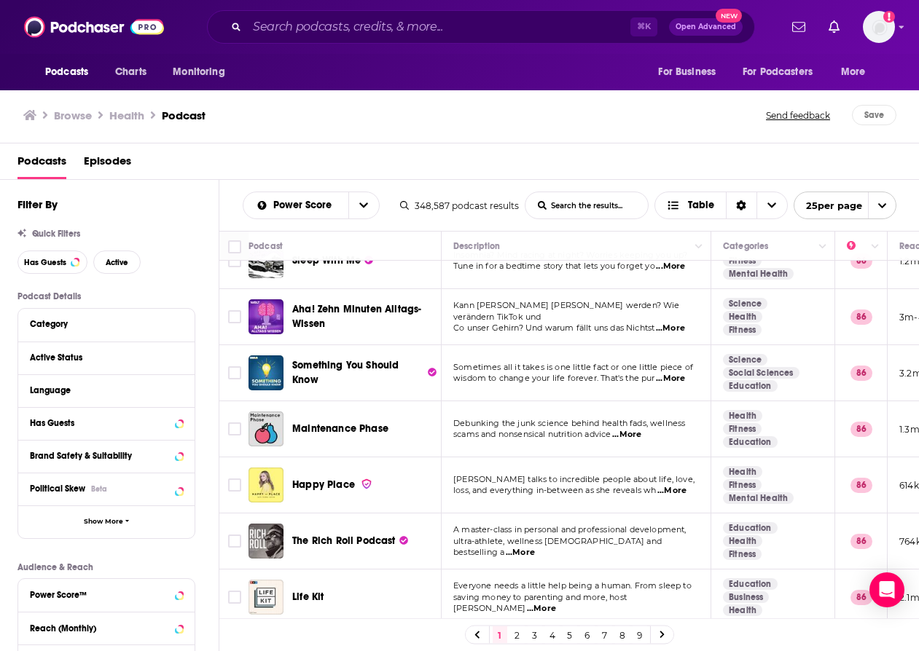
click at [519, 635] on link "2" at bounding box center [517, 635] width 15 height 17
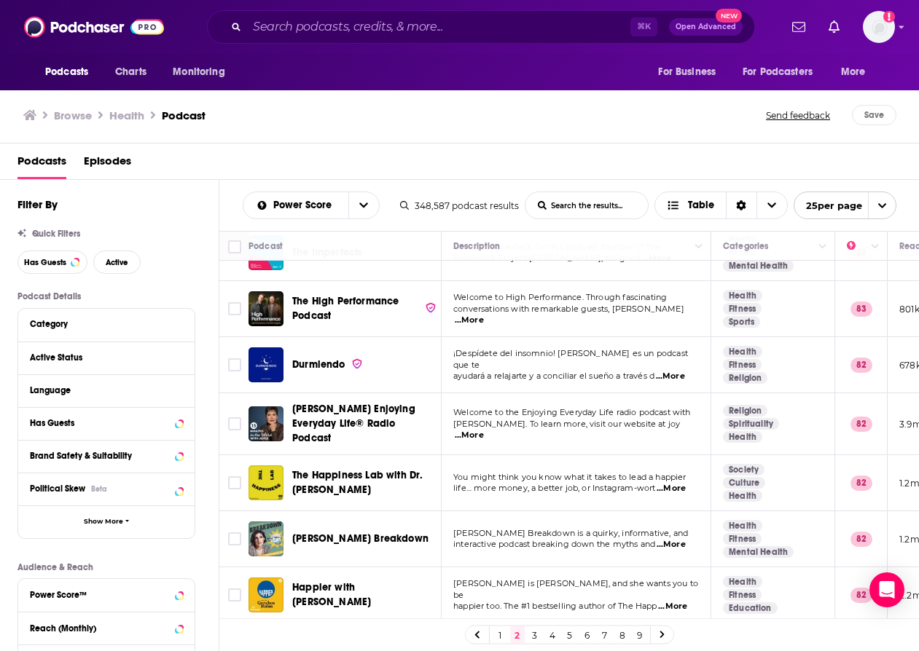
scroll to position [1056, 0]
click at [533, 637] on link "3" at bounding box center [534, 635] width 15 height 17
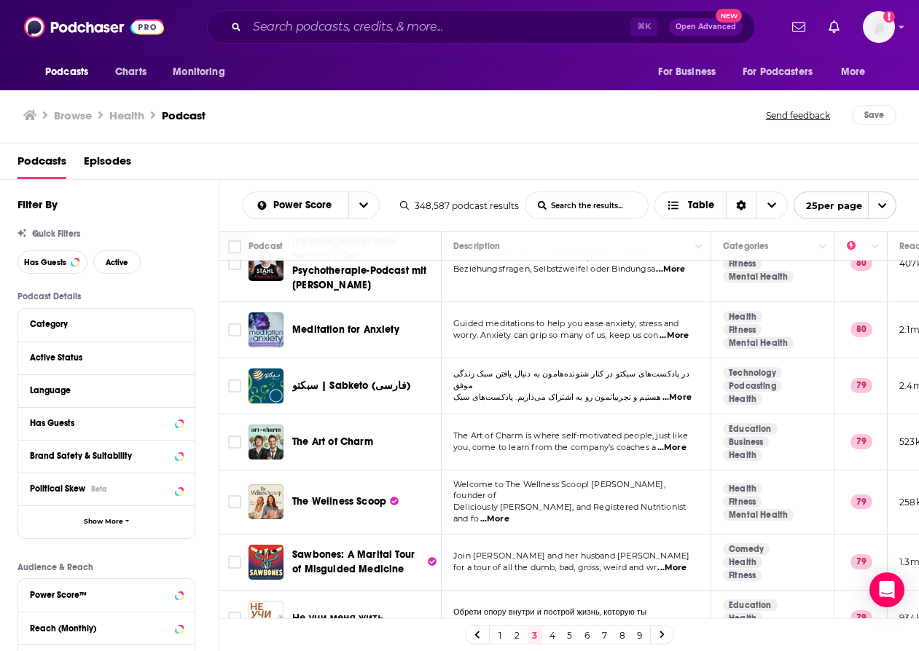
scroll to position [1083, 0]
click at [553, 635] on link "4" at bounding box center [552, 635] width 15 height 17
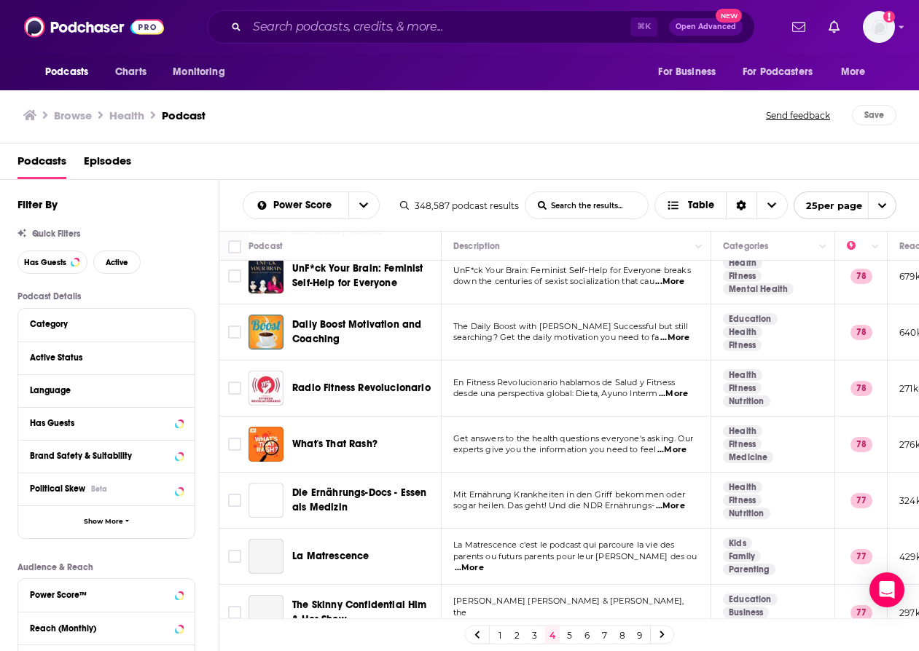
scroll to position [1004, 0]
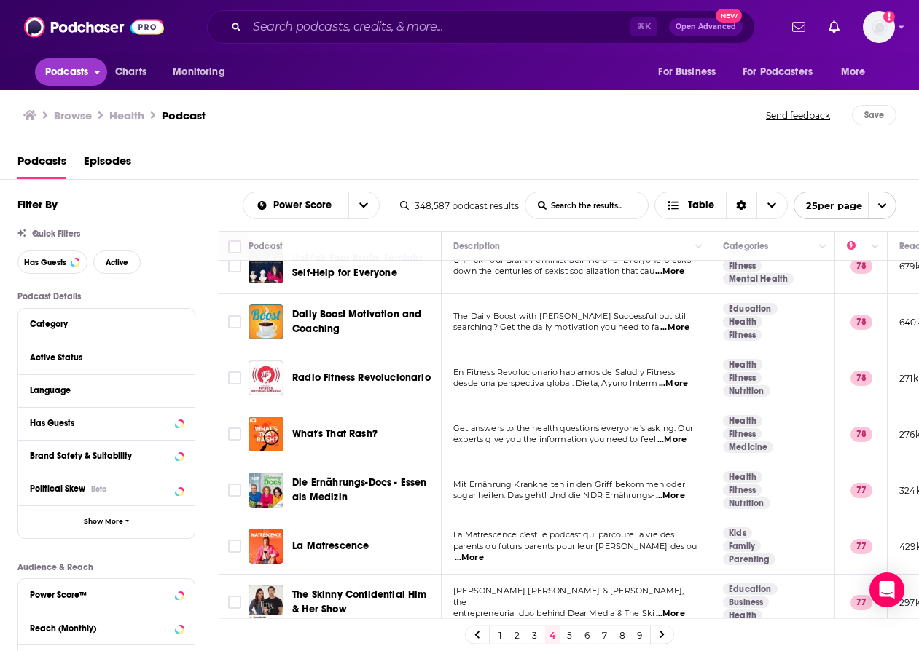
click at [70, 71] on span "Podcasts" at bounding box center [66, 72] width 43 height 20
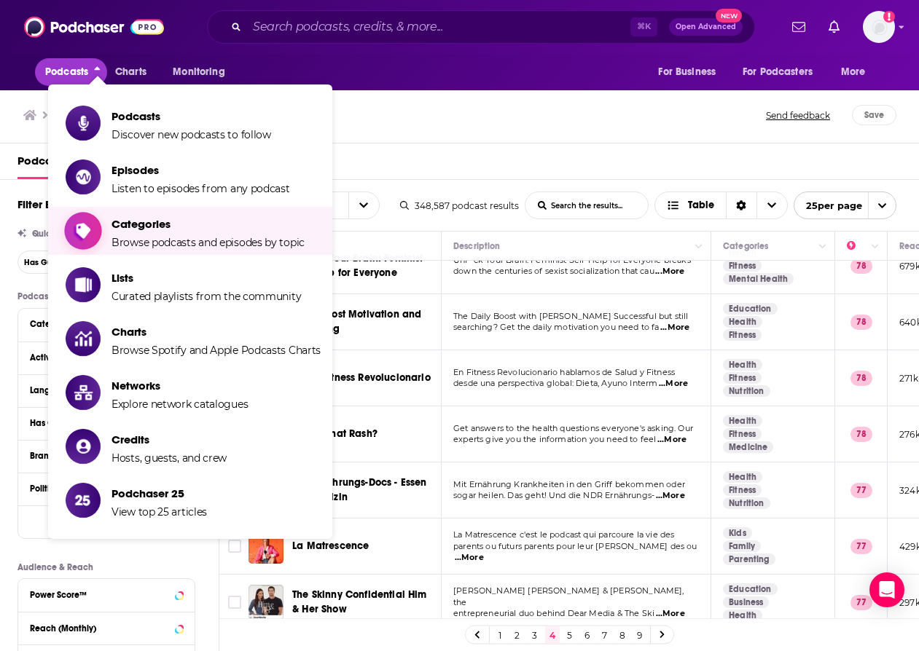
click at [140, 228] on span "Categories" at bounding box center [207, 224] width 193 height 14
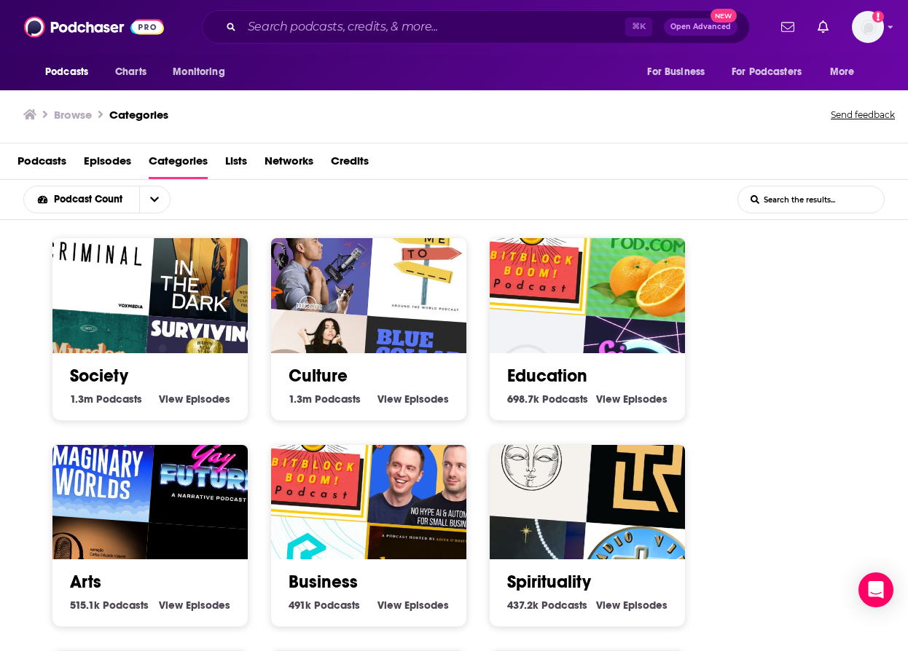
click at [172, 336] on img "Headlong: Surviving Y2K" at bounding box center [203, 378] width 125 height 125
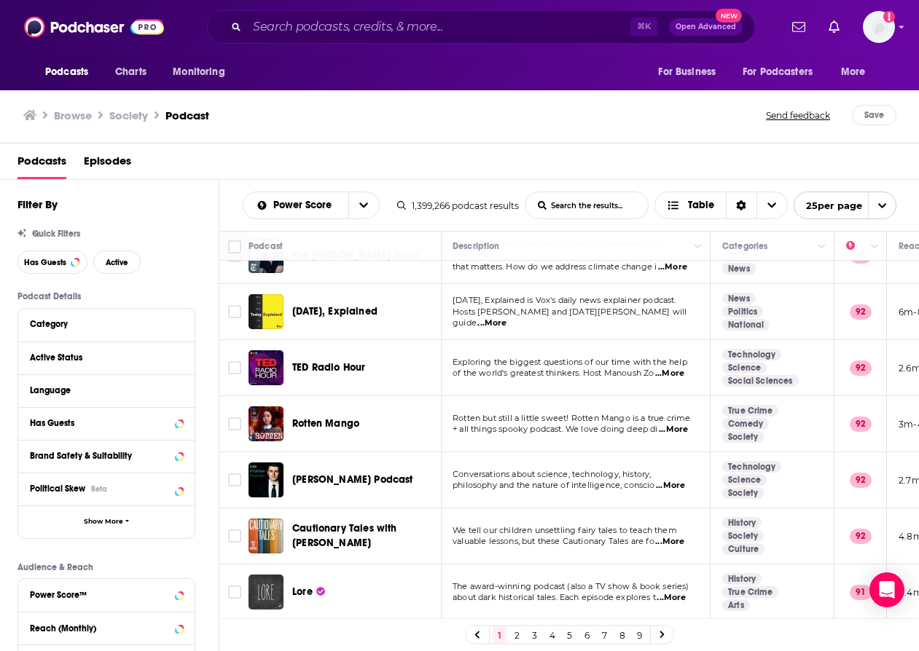
click at [519, 632] on link "2" at bounding box center [517, 635] width 15 height 17
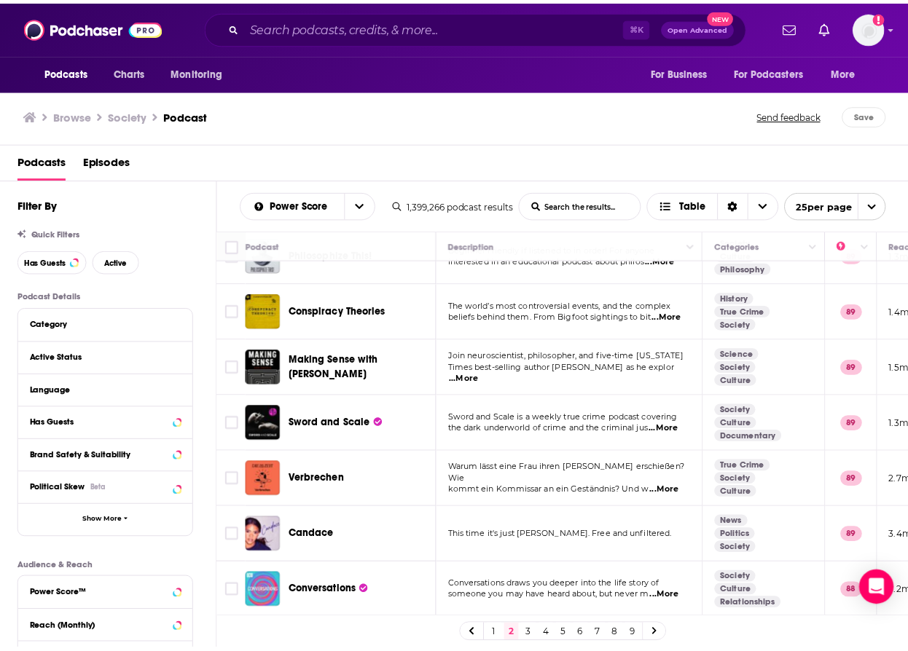
scroll to position [726, 0]
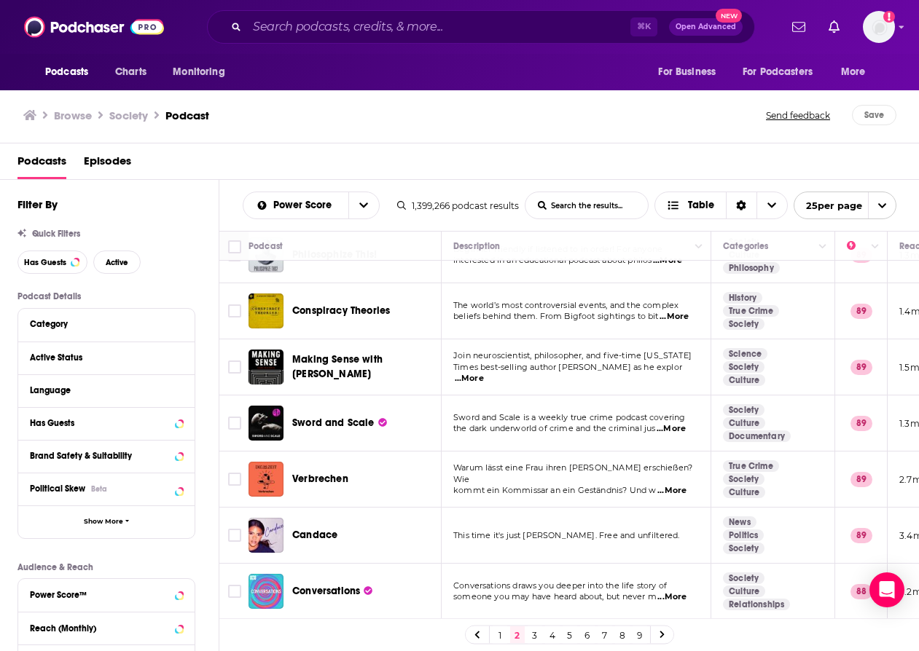
click at [383, 353] on span "Making Sense with [PERSON_NAME]" at bounding box center [337, 366] width 90 height 27
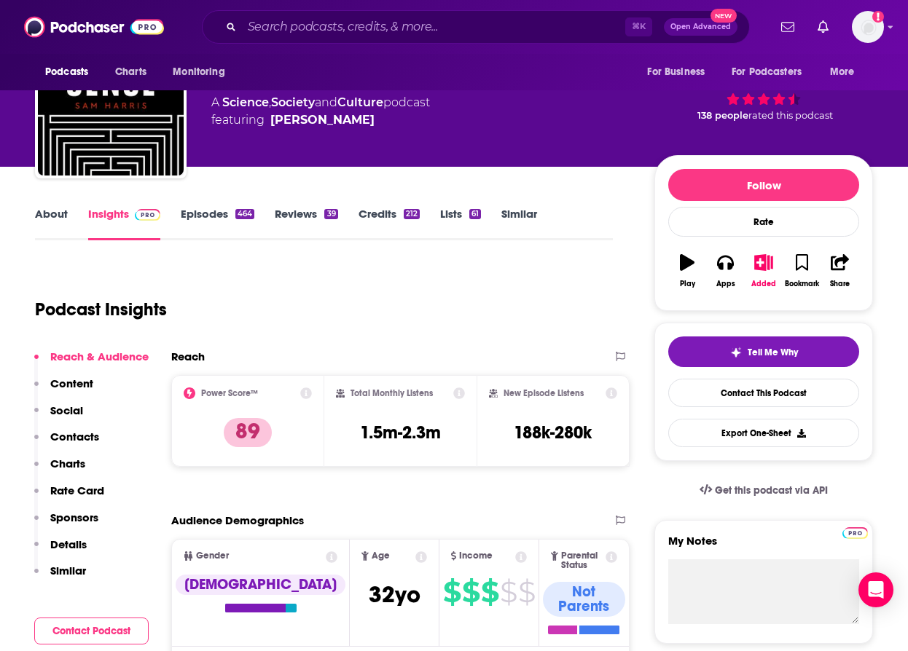
scroll to position [69, 0]
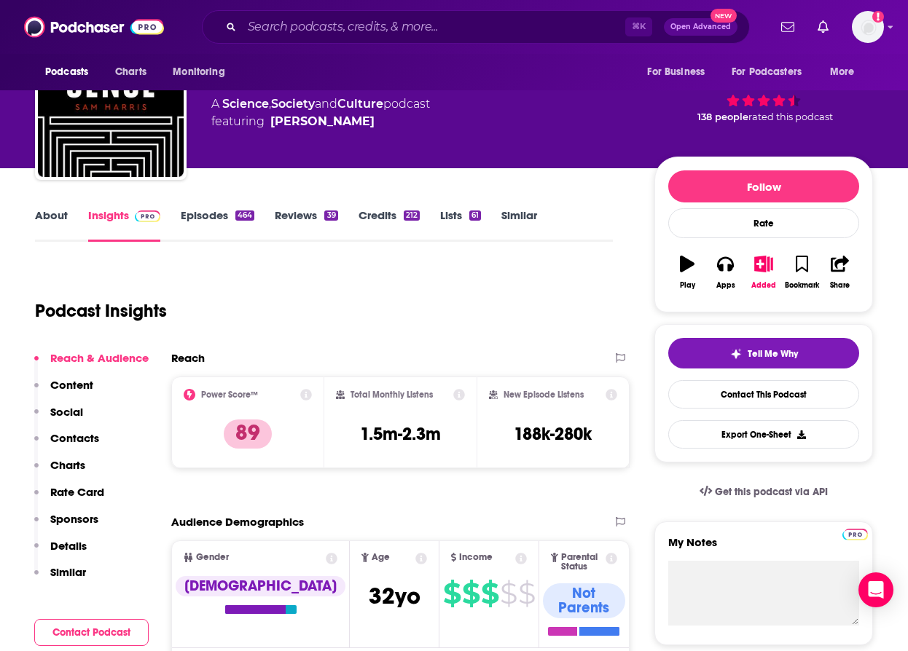
click at [191, 214] on link "Episodes 464" at bounding box center [218, 225] width 74 height 34
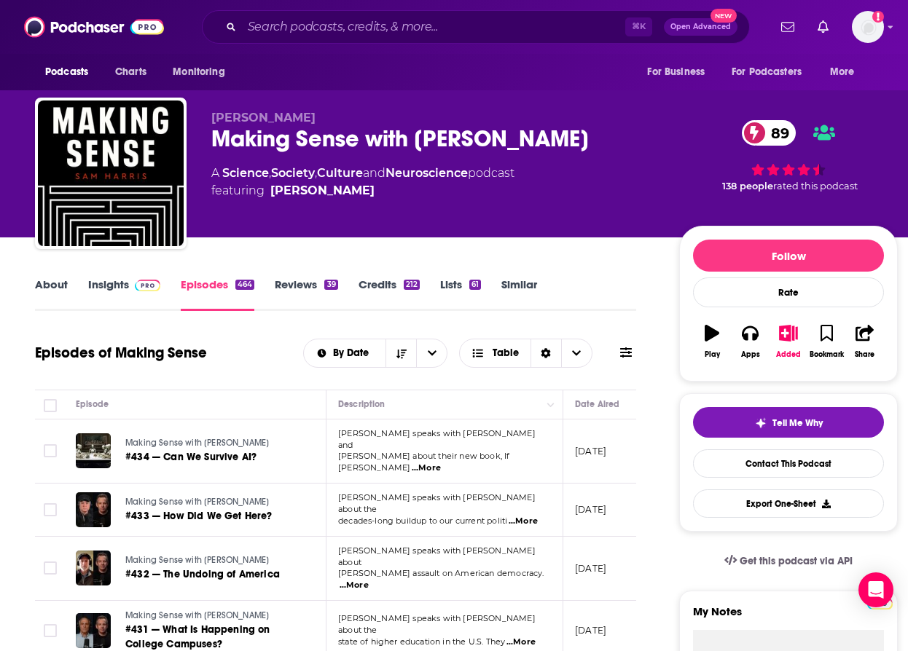
click at [62, 291] on link "About" at bounding box center [51, 295] width 33 height 34
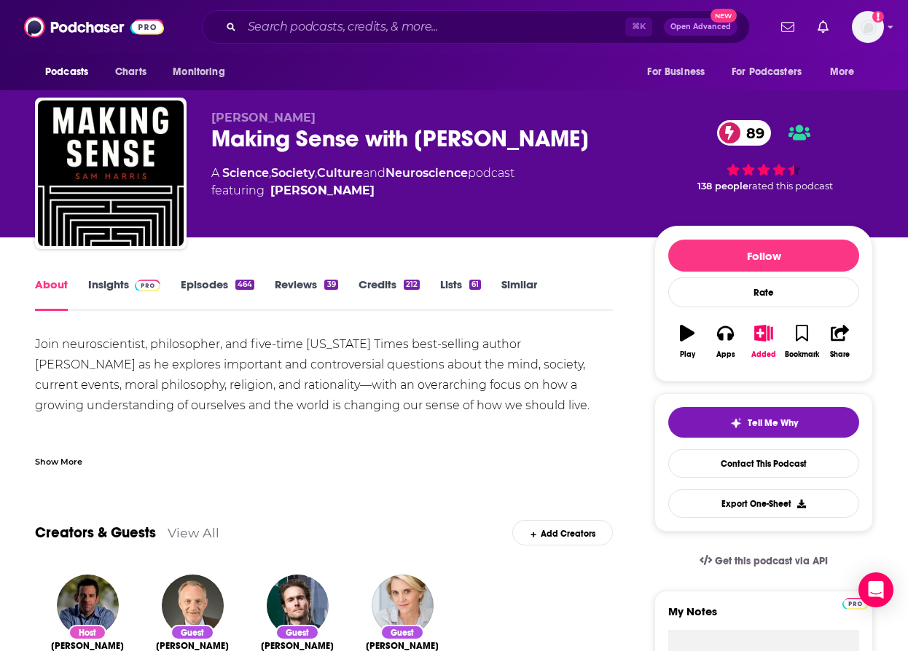
scroll to position [39, 0]
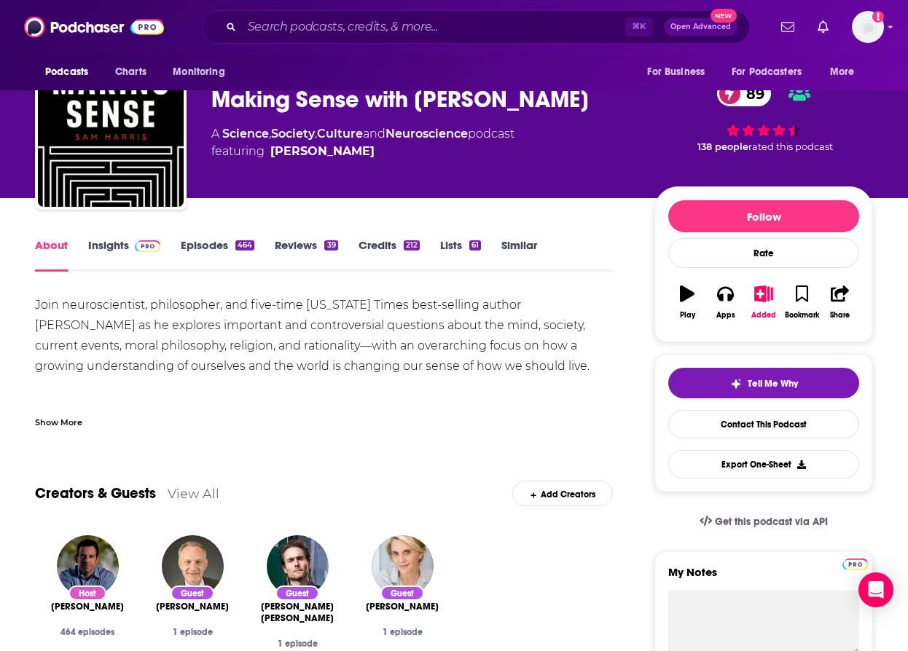
click at [108, 245] on link "Insights" at bounding box center [124, 255] width 72 height 34
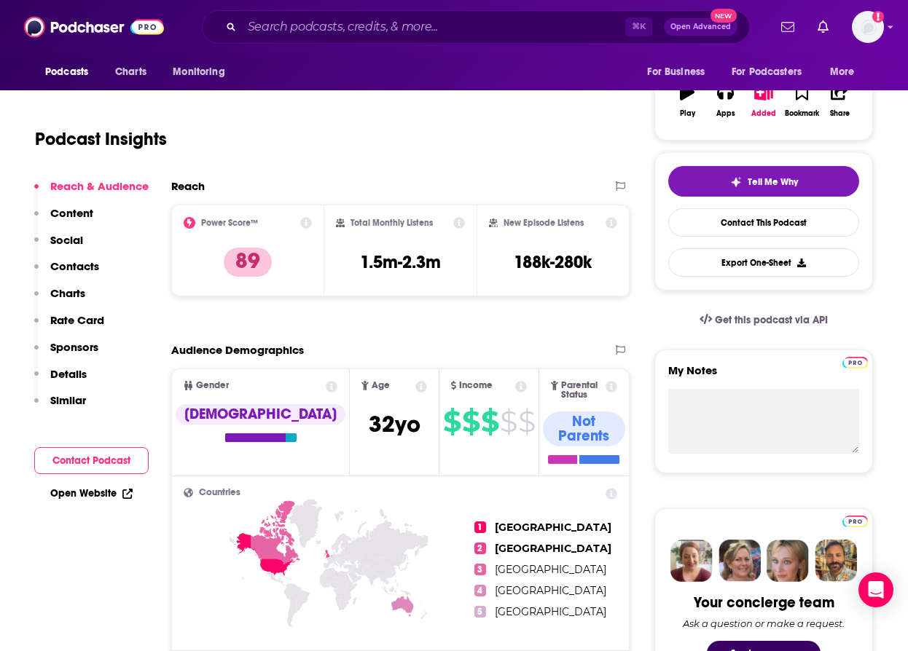
scroll to position [262, 0]
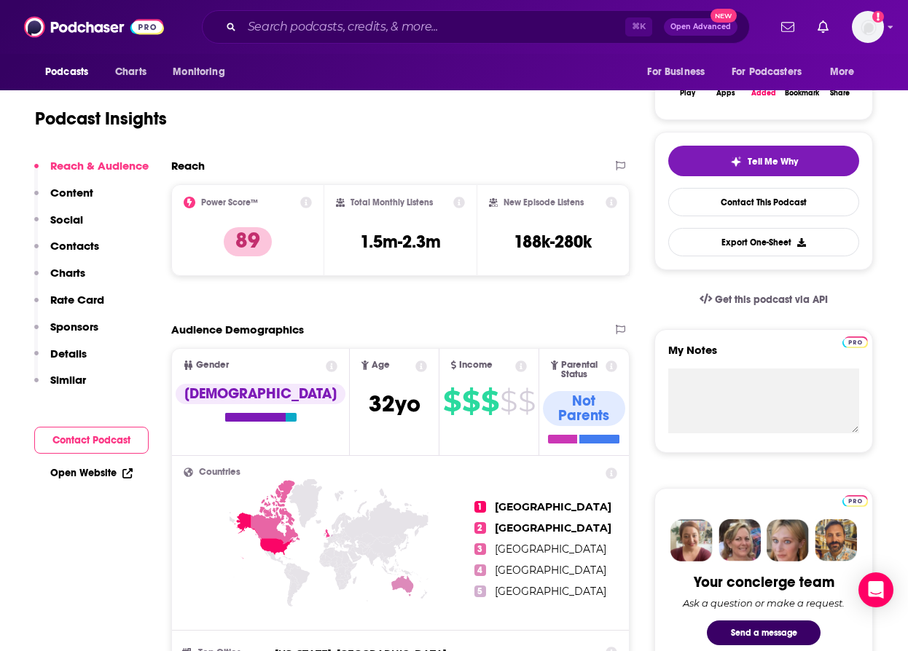
click at [69, 255] on button "Contacts" at bounding box center [66, 252] width 65 height 27
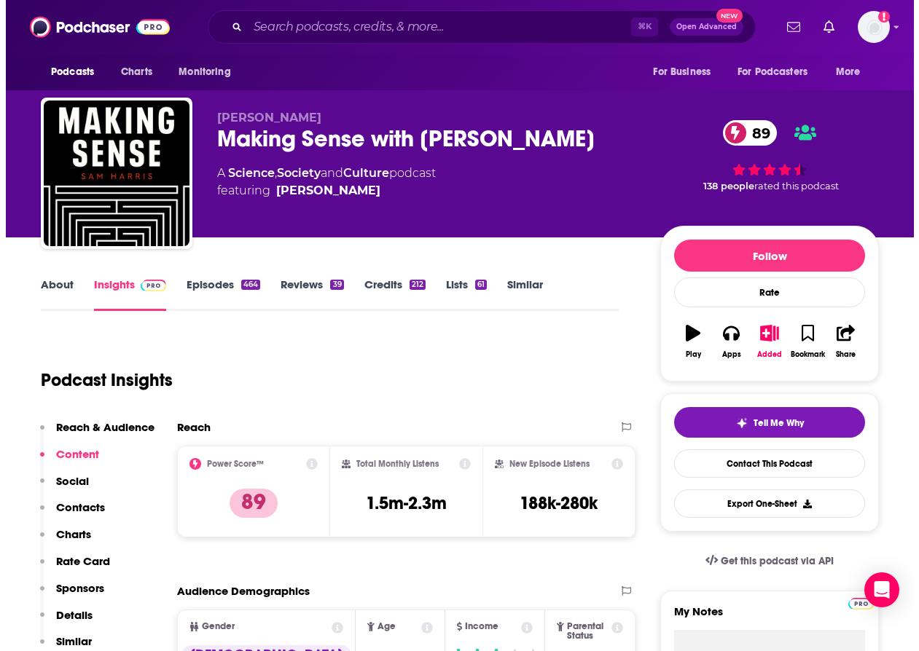
scroll to position [0, 0]
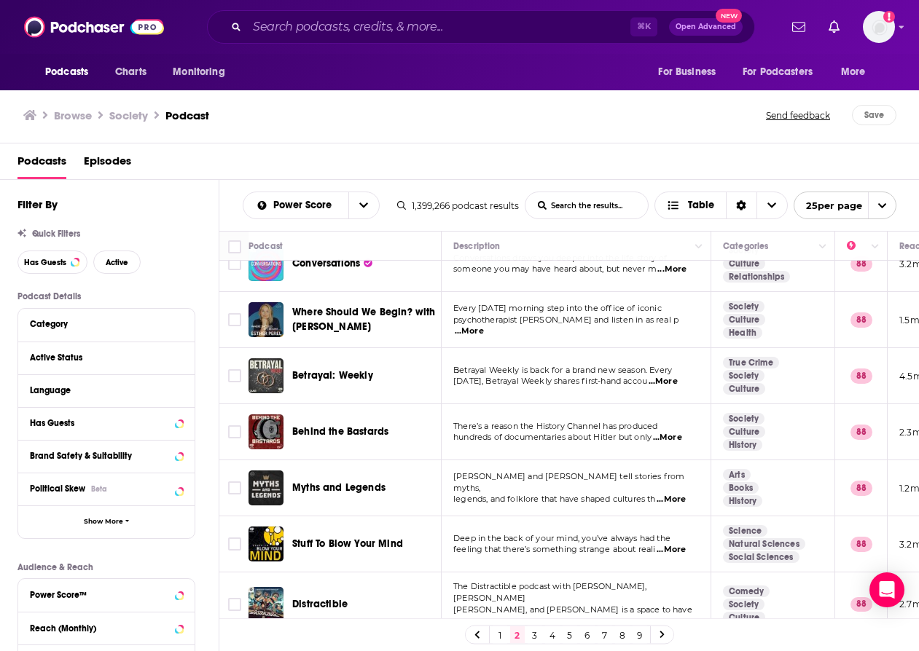
scroll to position [1054, 0]
click at [536, 633] on link "3" at bounding box center [534, 635] width 15 height 17
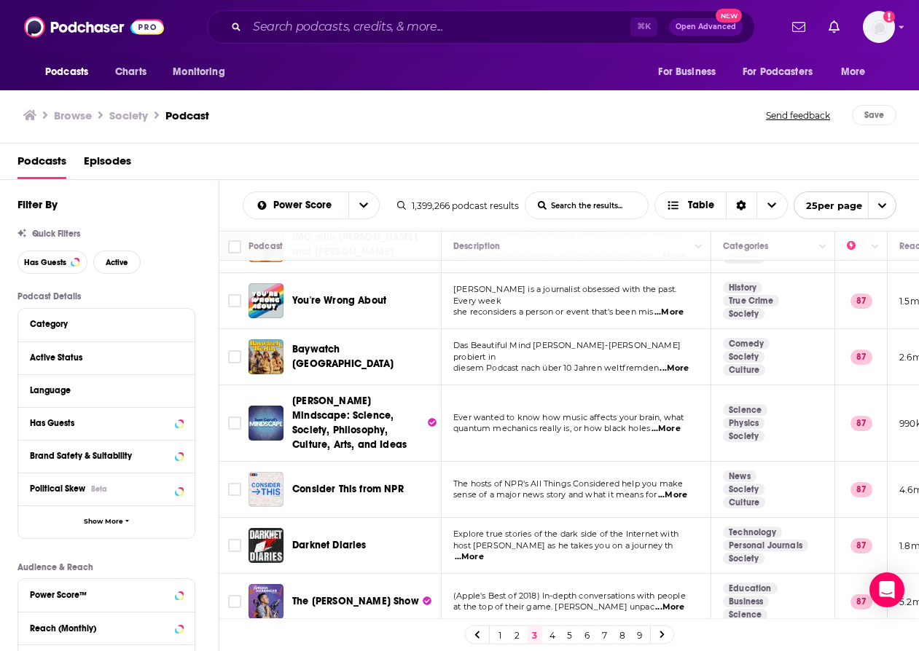
scroll to position [237, 0]
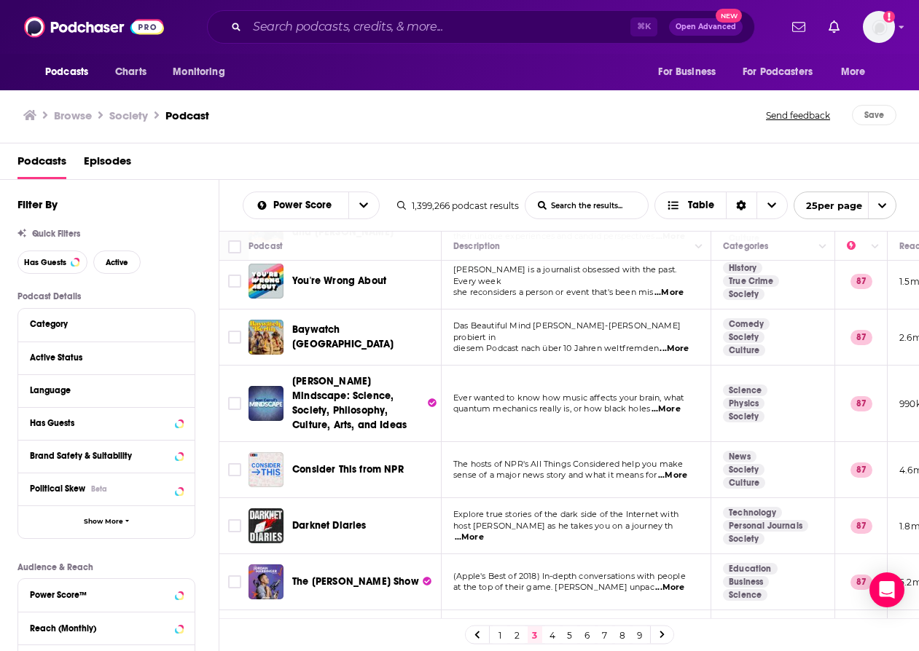
click at [379, 463] on span "Consider This from NPR" at bounding box center [347, 469] width 111 height 12
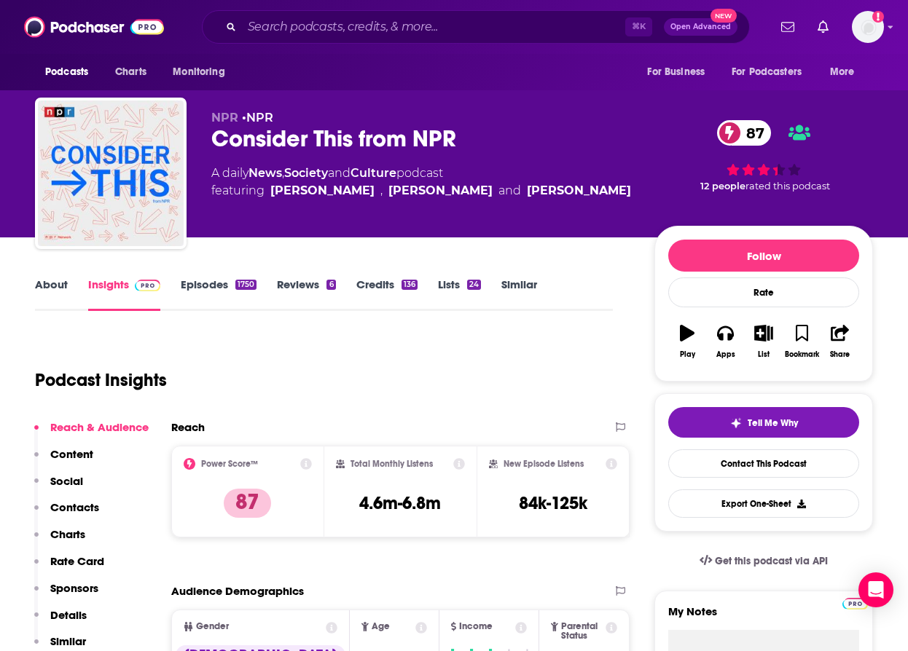
click at [77, 513] on p "Contacts" at bounding box center [74, 508] width 49 height 14
click at [208, 279] on link "Episodes 1750" at bounding box center [219, 295] width 76 height 34
